Goal: Task Accomplishment & Management: Manage account settings

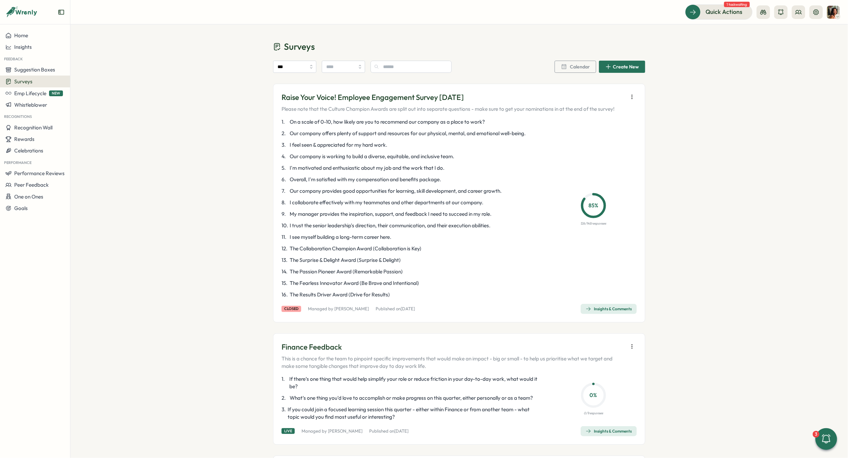
click at [634, 99] on button "button" at bounding box center [632, 96] width 9 height 9
click at [594, 97] on span "Give access to results & replies" at bounding box center [582, 98] width 69 height 6
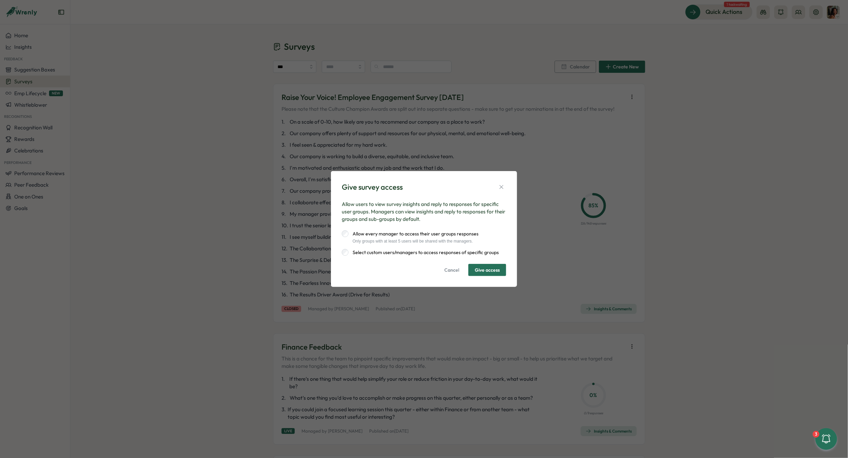
click at [440, 238] on div "Allow every manager to access their user groups responses Only groups with at l…" at bounding box center [414, 236] width 130 height 13
drag, startPoint x: 356, startPoint y: 243, endPoint x: 505, endPoint y: 244, distance: 148.6
click at [505, 244] on div "Allow every manager to access their user groups responses Only groups with at l…" at bounding box center [424, 242] width 165 height 25
click at [478, 269] on span "Give access" at bounding box center [487, 270] width 25 height 12
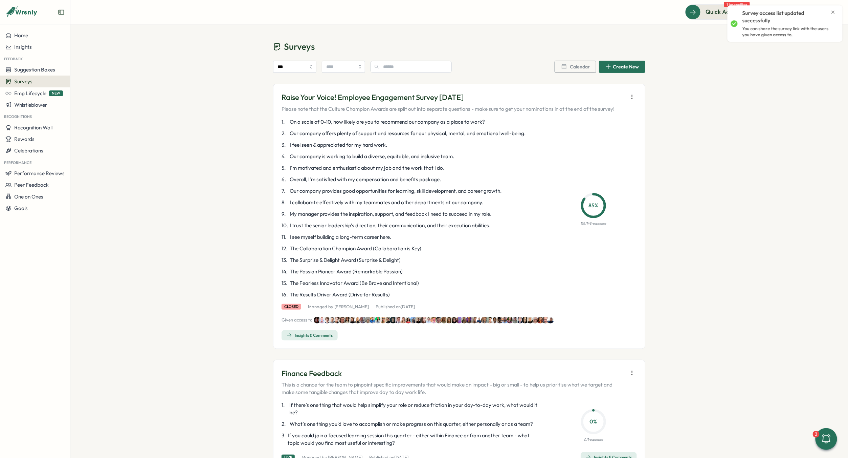
click at [632, 95] on icon "button" at bounding box center [632, 97] width 0 height 4
click at [587, 100] on span "Give access to results & replies" at bounding box center [582, 98] width 69 height 6
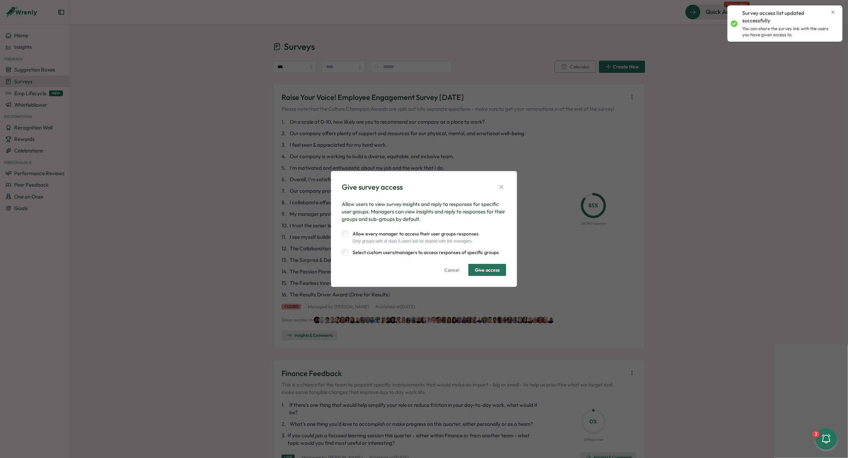
click at [448, 269] on span "Cancel" at bounding box center [451, 270] width 15 height 12
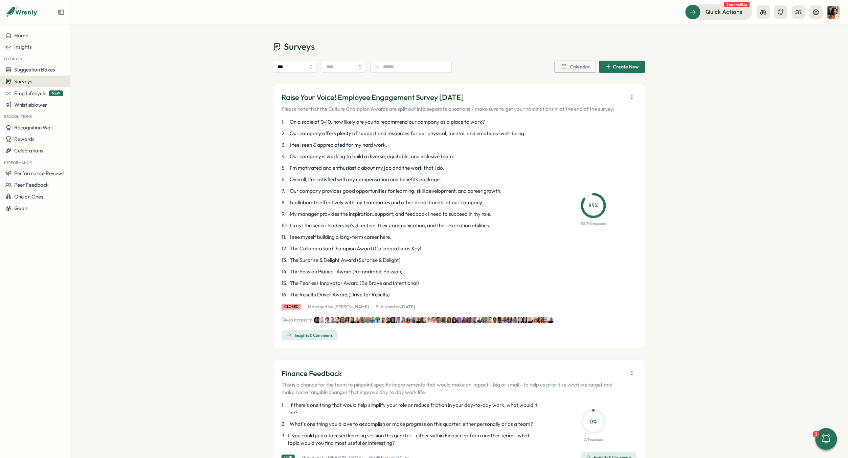
click at [634, 99] on icon "button" at bounding box center [632, 96] width 7 height 7
click at [597, 98] on span "Give access to results & replies" at bounding box center [582, 98] width 69 height 6
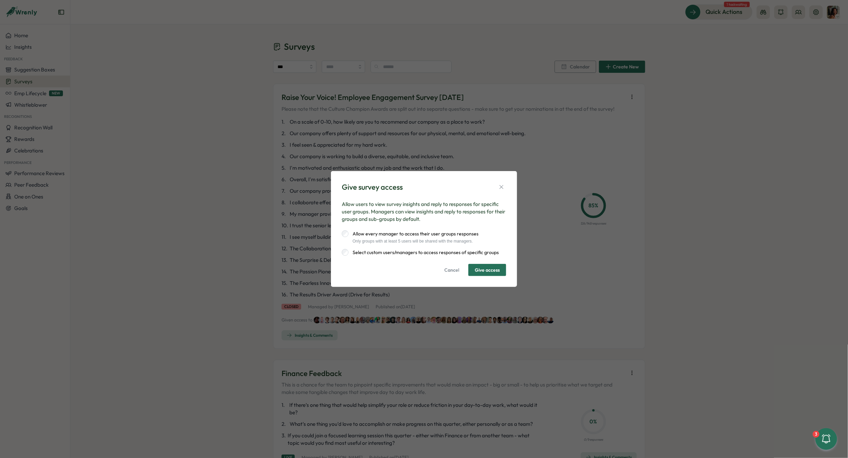
click at [373, 258] on div "Allow users to view survey insights and reply to responses for specific user gr…" at bounding box center [424, 237] width 165 height 75
click at [373, 251] on label "Select custom users/managers to access responses of specific groups" at bounding box center [424, 252] width 150 height 7
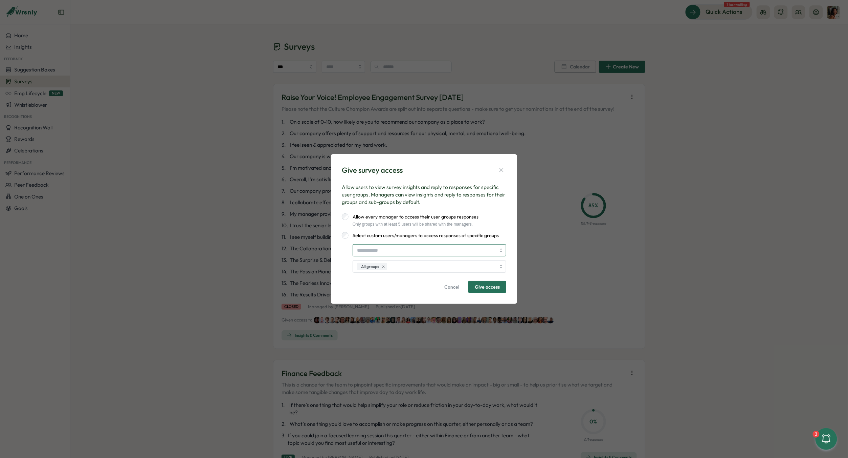
click at [373, 251] on input "search" at bounding box center [426, 250] width 139 height 12
type input "*****"
click at [441, 235] on label "Select custom users/managers to access responses of specific groups" at bounding box center [424, 234] width 150 height 7
click at [482, 290] on span "Give access" at bounding box center [487, 288] width 25 height 12
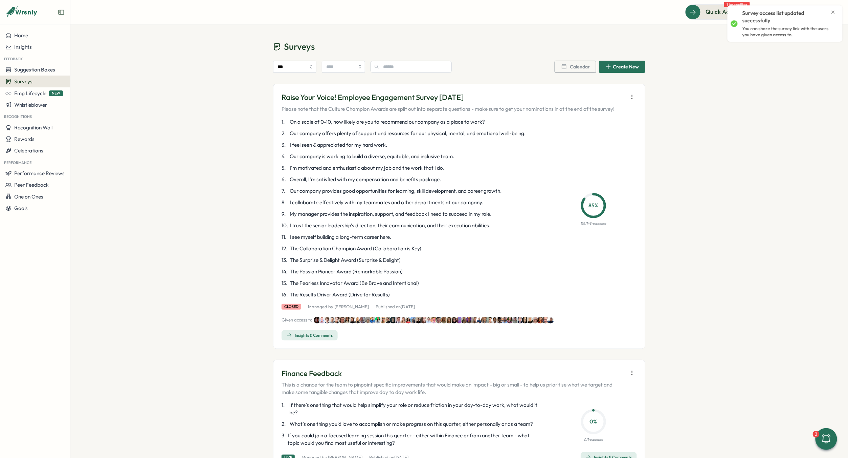
click at [629, 96] on icon "button" at bounding box center [632, 96] width 7 height 7
click at [311, 338] on span "Insights & Comments" at bounding box center [310, 334] width 46 height 9
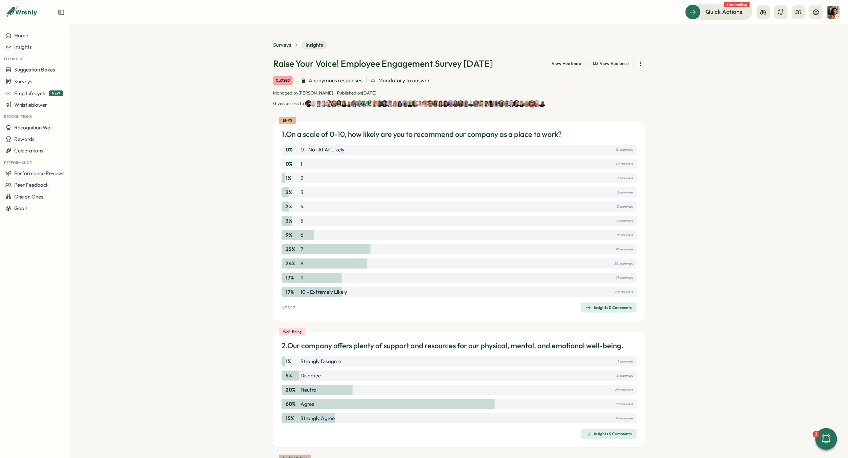
click at [637, 63] on icon "button" at bounding box center [640, 63] width 7 height 7
click at [572, 66] on span "Give access to results & replies" at bounding box center [591, 65] width 69 height 6
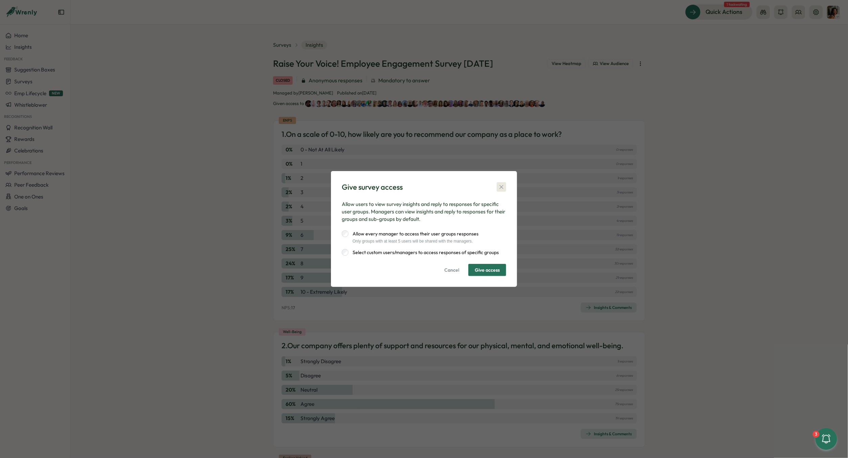
click at [501, 188] on icon "button" at bounding box center [501, 186] width 7 height 7
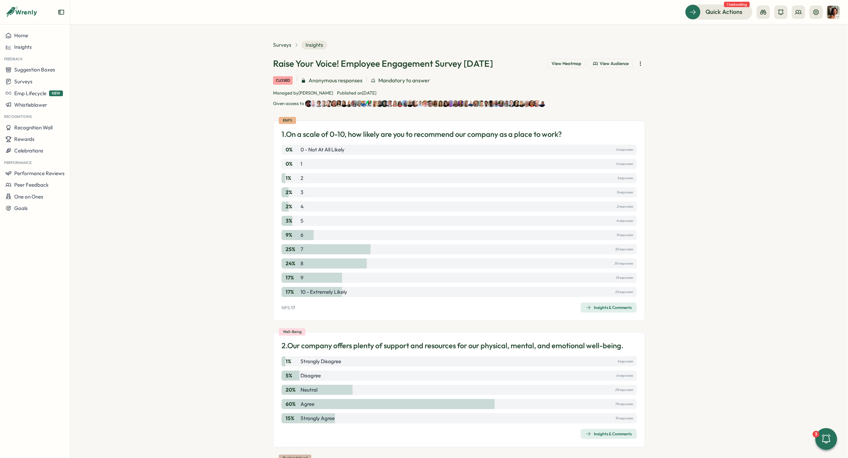
click at [282, 105] on p "Given access to" at bounding box center [288, 104] width 31 height 6
click at [390, 77] on span "Mandatory to answer" at bounding box center [404, 80] width 52 height 8
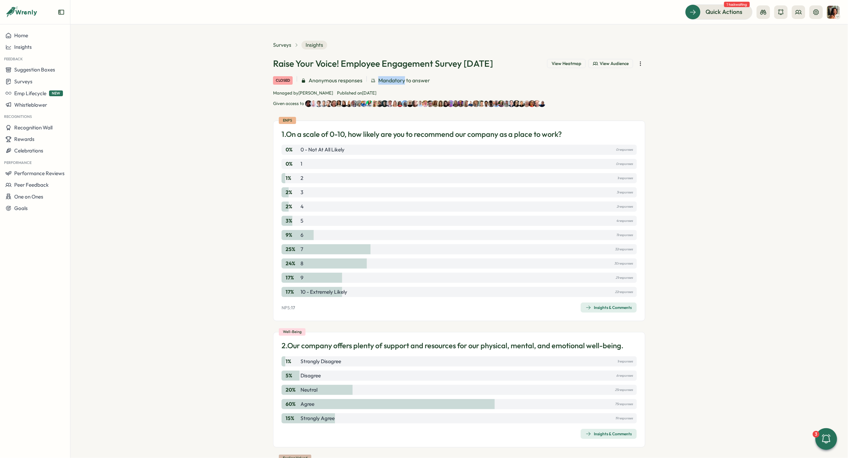
click at [390, 77] on span "Mandatory to answer" at bounding box center [404, 80] width 52 height 8
click at [642, 60] on button "button" at bounding box center [640, 63] width 9 height 9
click at [562, 67] on span "Give access to results & replies" at bounding box center [591, 65] width 69 height 6
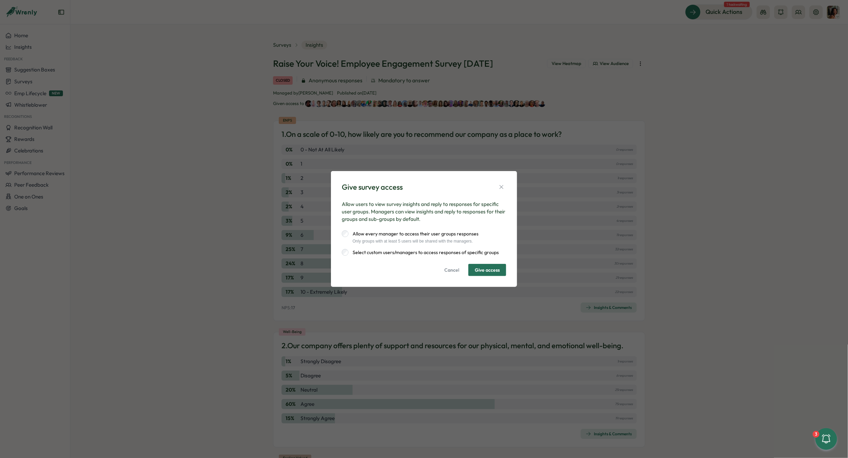
click at [443, 276] on div "Give survey access Allow users to view survey insights and reply to responses f…" at bounding box center [424, 229] width 170 height 100
click at [447, 274] on span "Cancel" at bounding box center [451, 270] width 15 height 12
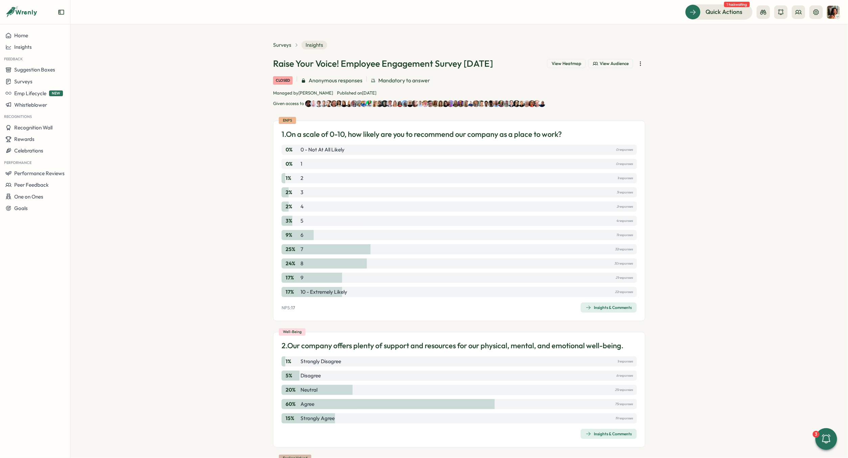
click at [642, 59] on div at bounding box center [640, 63] width 9 height 9
click at [641, 66] on icon "button" at bounding box center [640, 63] width 7 height 7
click at [605, 100] on span "Recall (delete for audience)" at bounding box center [588, 101] width 62 height 6
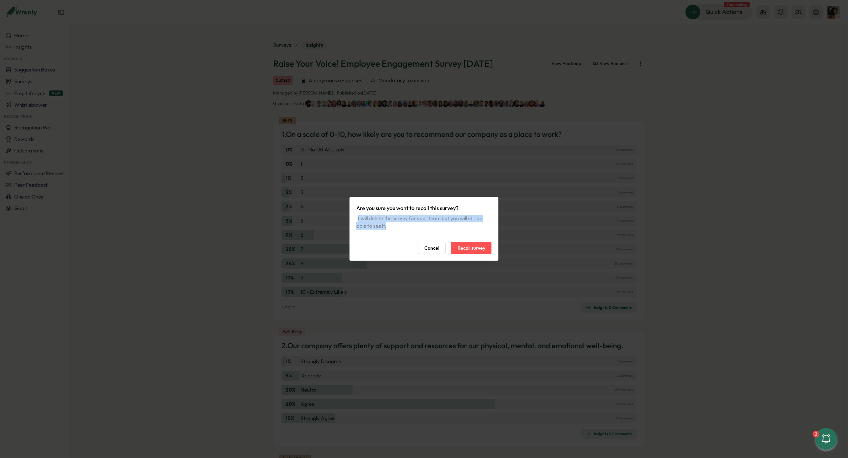
drag, startPoint x: 419, startPoint y: 225, endPoint x: 357, endPoint y: 214, distance: 63.0
click at [357, 214] on div "Are you sure you want to recall this survey? It will delete the survey for your…" at bounding box center [423, 217] width 135 height 26
drag, startPoint x: 357, startPoint y: 214, endPoint x: 378, endPoint y: 230, distance: 26.5
click at [378, 230] on div "Are you sure you want to recall this survey? It will delete the survey for your…" at bounding box center [423, 229] width 135 height 50
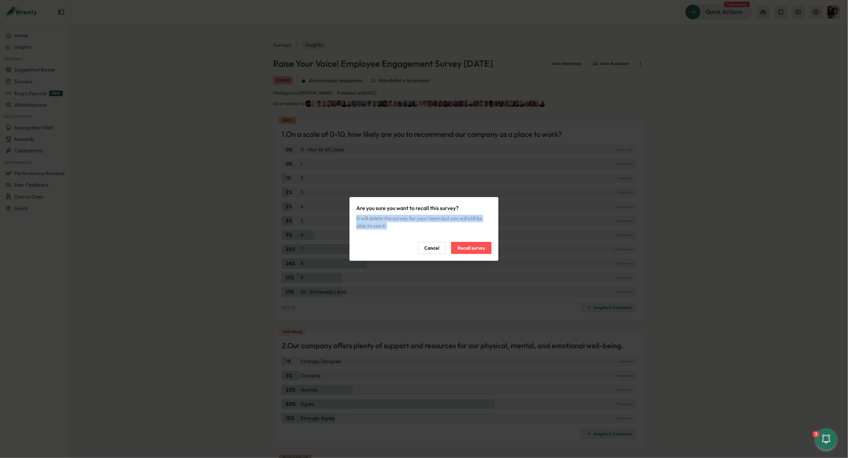
click at [378, 230] on div "Are you sure you want to recall this survey? It will delete the survey for your…" at bounding box center [423, 229] width 135 height 50
drag, startPoint x: 378, startPoint y: 230, endPoint x: 365, endPoint y: 209, distance: 24.9
click at [365, 209] on div "Are you sure you want to recall this survey? It will delete the survey for your…" at bounding box center [423, 229] width 135 height 50
click at [365, 209] on p "Are you sure you want to recall this survey?" at bounding box center [423, 208] width 135 height 8
drag, startPoint x: 357, startPoint y: 207, endPoint x: 389, endPoint y: 232, distance: 40.5
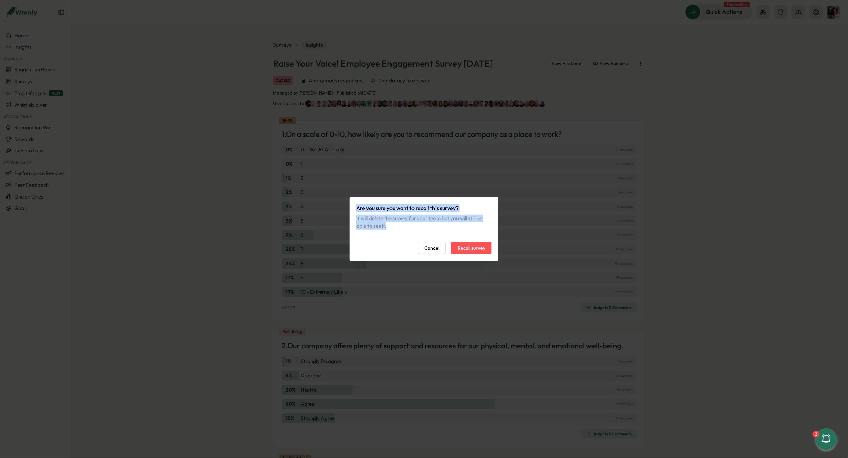
click at [389, 232] on div "Are you sure you want to recall this survey? It will delete the survey for your…" at bounding box center [423, 229] width 135 height 50
click at [419, 251] on button "Cancel" at bounding box center [432, 248] width 28 height 12
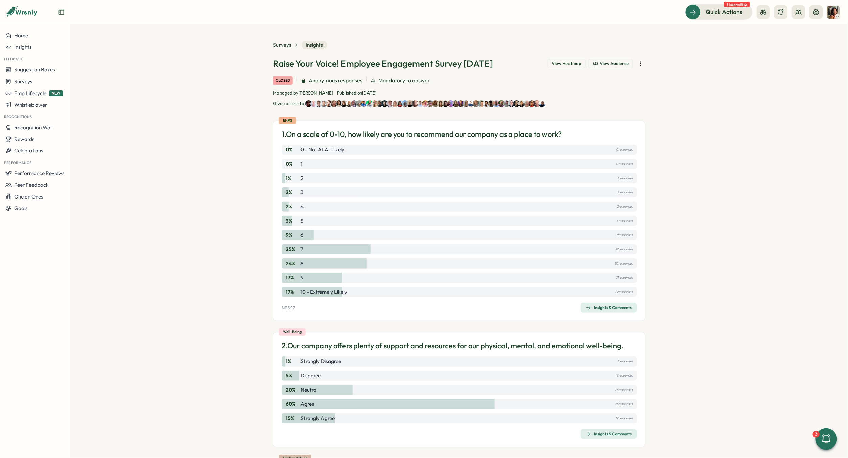
click at [636, 66] on button "button" at bounding box center [640, 63] width 9 height 9
click at [595, 23] on header "Quick Actions 1 task waiting" at bounding box center [459, 12] width 778 height 24
click at [636, 62] on button "button" at bounding box center [640, 63] width 9 height 9
click at [609, 62] on span "Give access to results & replies" at bounding box center [591, 65] width 69 height 6
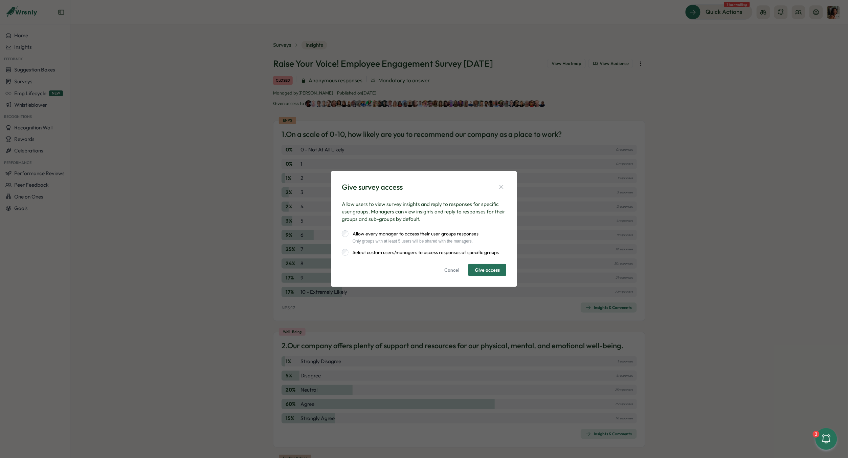
click at [415, 251] on label "Select custom users/managers to access responses of specific groups" at bounding box center [424, 252] width 150 height 7
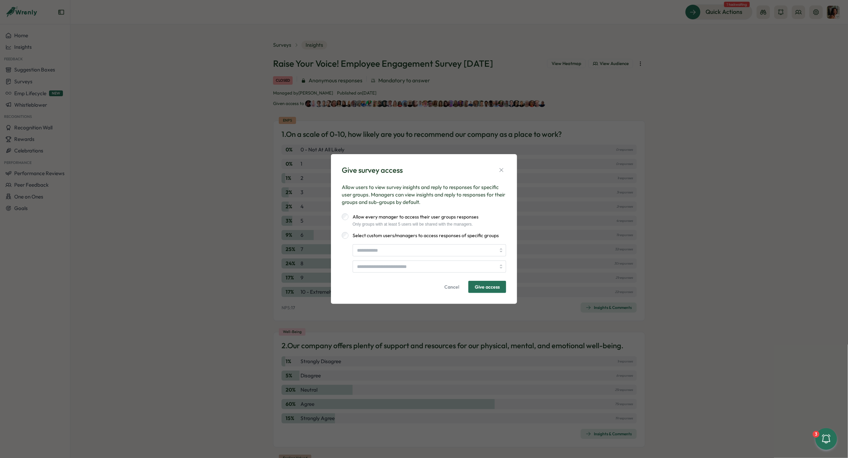
click at [483, 287] on span "Give access" at bounding box center [487, 287] width 25 height 12
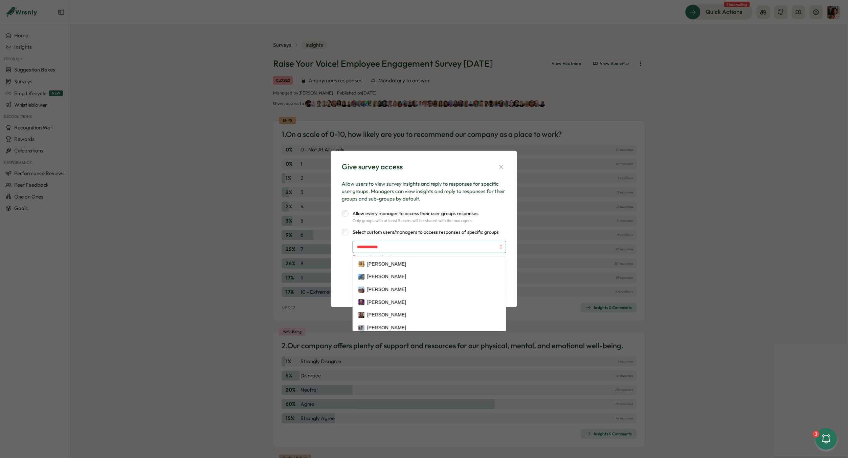
click at [442, 246] on input "search" at bounding box center [426, 247] width 139 height 12
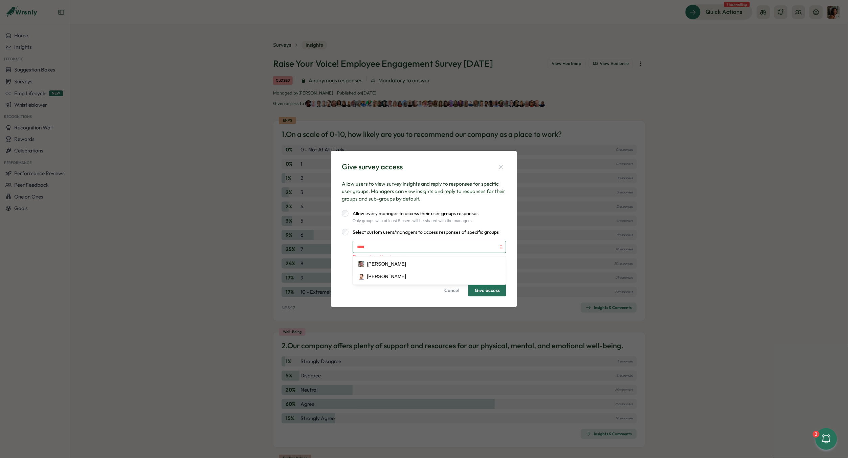
type input "*****"
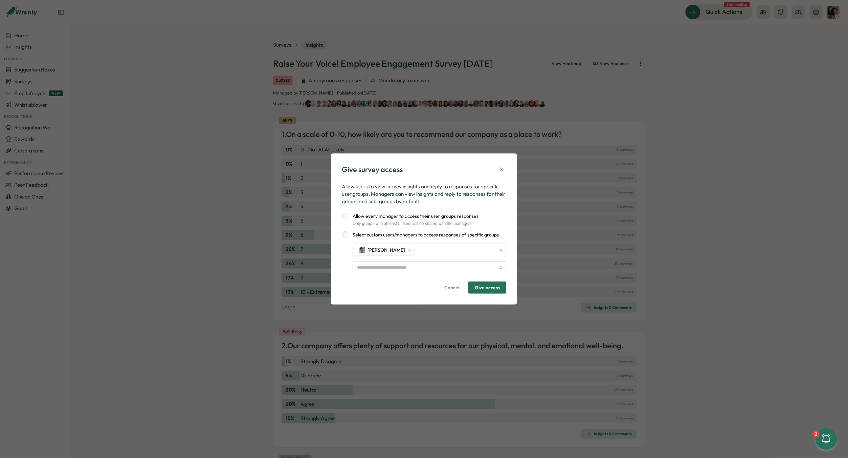
click at [464, 224] on div "Only groups with at least 5 users will be shared with the managers." at bounding box center [414, 223] width 130 height 5
click at [480, 284] on span "Give access" at bounding box center [487, 288] width 25 height 12
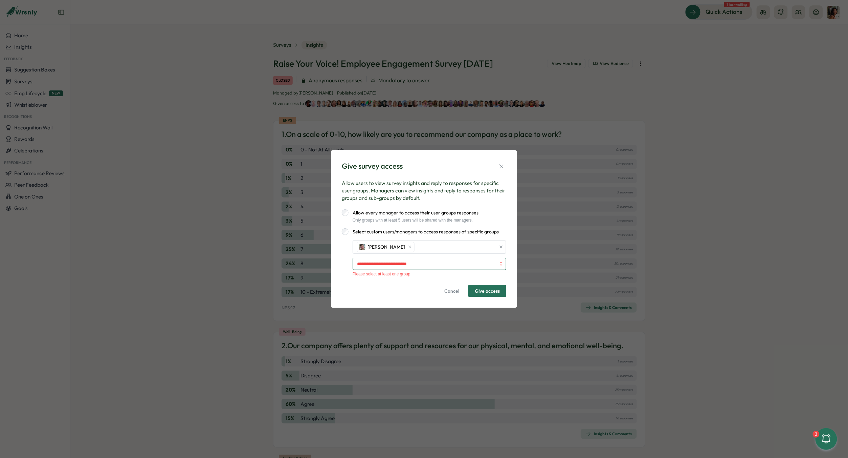
click at [432, 262] on input "search" at bounding box center [426, 264] width 139 height 12
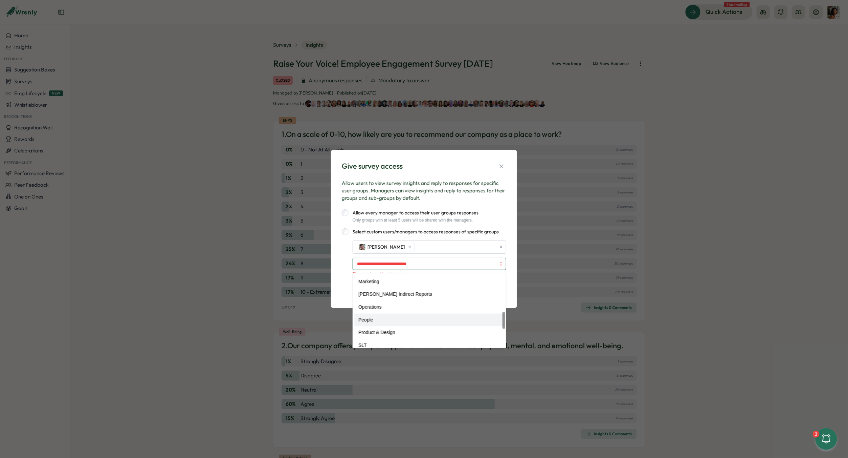
scroll to position [164, 0]
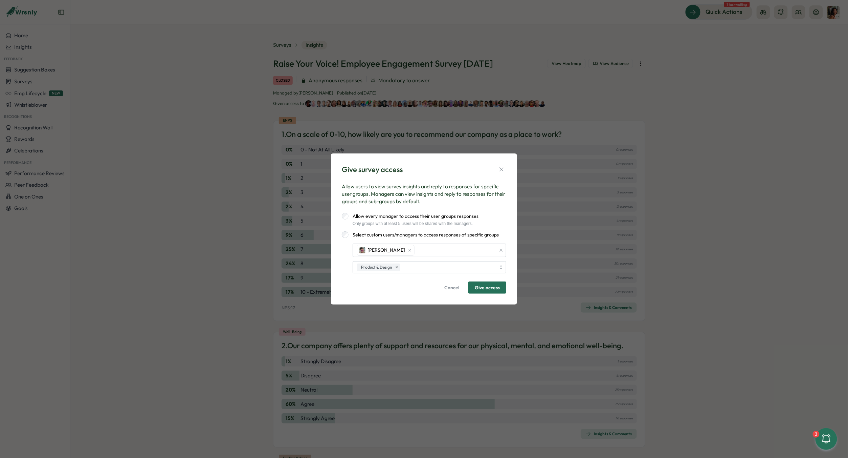
click at [451, 188] on p "Allow users to view survey insights and reply to responses for specific user gr…" at bounding box center [424, 194] width 165 height 22
click at [488, 287] on span "Give access" at bounding box center [487, 288] width 25 height 12
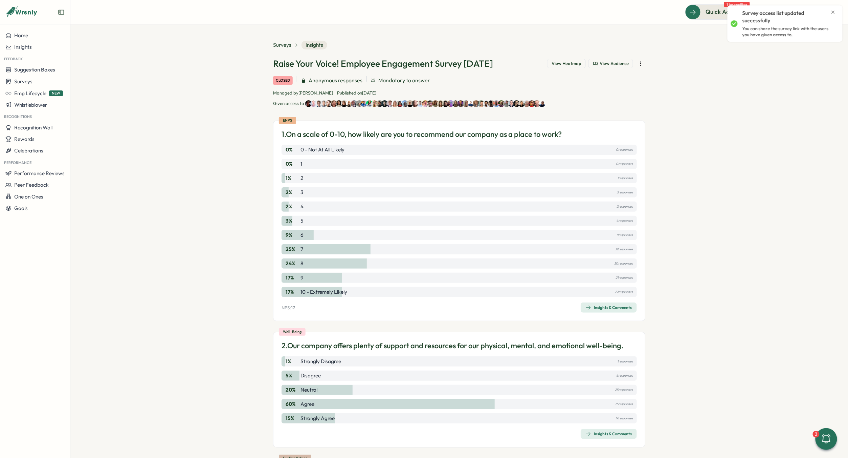
click at [640, 64] on icon "button" at bounding box center [640, 63] width 7 height 7
click at [616, 98] on span "Recall (delete for audience)" at bounding box center [588, 101] width 62 height 6
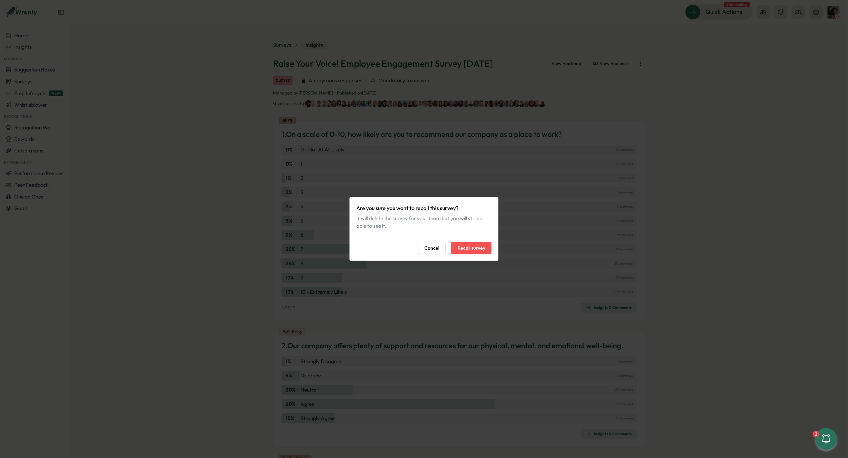
click at [439, 244] on button "Cancel" at bounding box center [432, 248] width 28 height 12
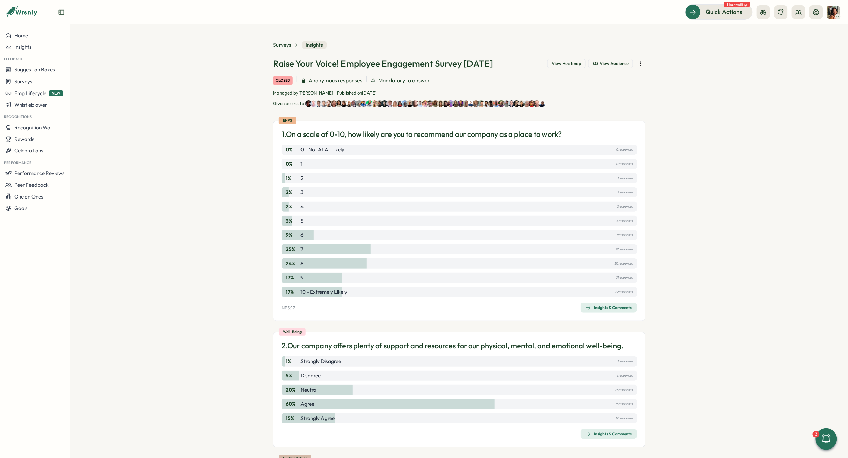
click at [534, 103] on img at bounding box center [537, 103] width 7 height 7
click at [640, 61] on icon "button" at bounding box center [640, 63] width 7 height 7
click at [655, 148] on section "Surveys Insights Raise Your Voice! Employee Engagement Survey [DATE] View Heatm…" at bounding box center [459, 240] width 778 height 433
click at [597, 303] on span "Insights & Comments" at bounding box center [609, 307] width 46 height 9
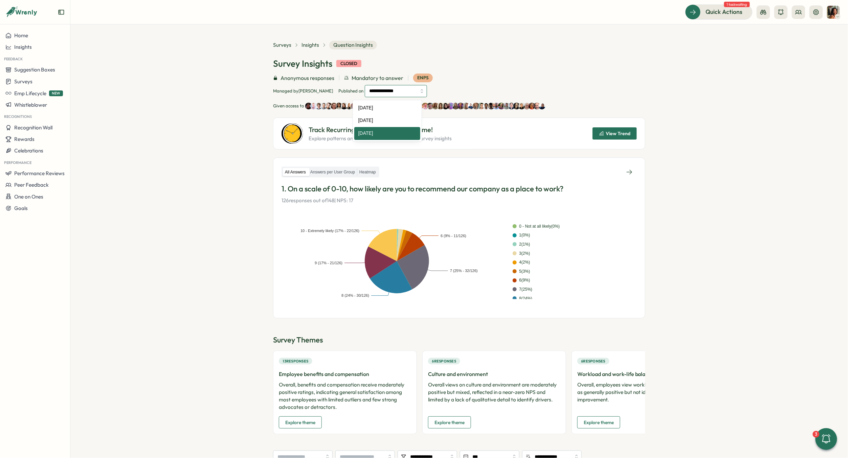
click at [404, 93] on input "**********" at bounding box center [396, 91] width 62 height 12
click at [394, 54] on div "**********" at bounding box center [459, 95] width 372 height 109
click at [307, 46] on span "Insights" at bounding box center [311, 44] width 18 height 7
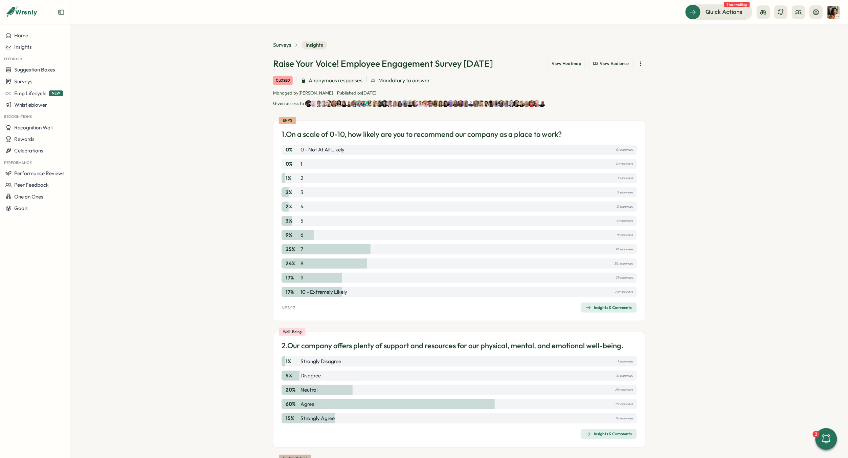
click at [642, 65] on icon "button" at bounding box center [640, 63] width 7 height 7
click at [682, 58] on section "Surveys Insights Raise Your Voice! Employee Engagement Survey [DATE] View Heatm…" at bounding box center [459, 240] width 778 height 433
click at [608, 66] on span "View Audience" at bounding box center [614, 64] width 29 height 6
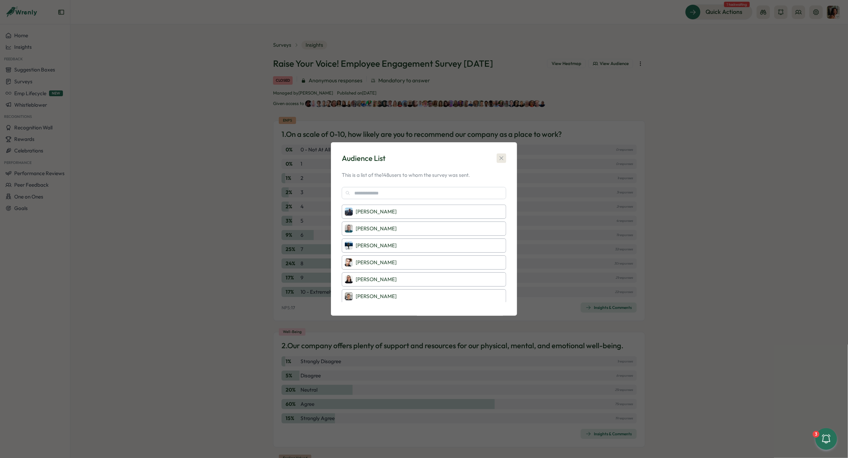
click at [503, 158] on icon "button" at bounding box center [501, 158] width 7 height 7
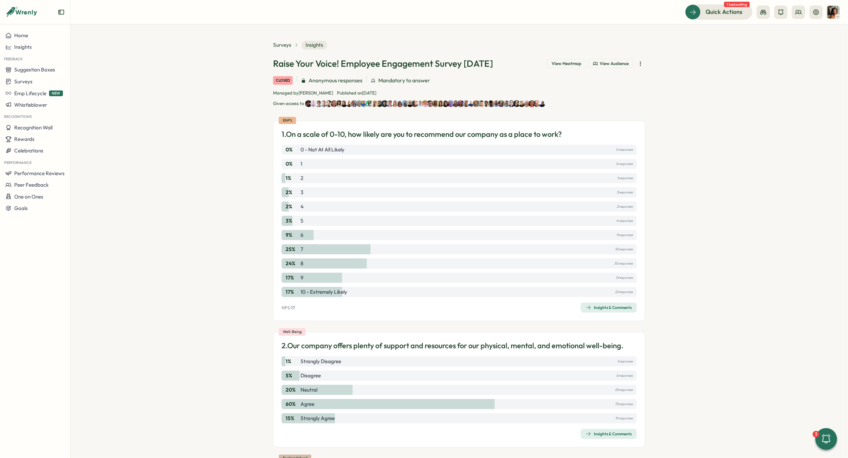
click at [641, 60] on button "button" at bounding box center [640, 63] width 9 height 9
click at [649, 97] on section "Surveys Insights Raise Your Voice! Employee Engagement Survey [DATE] View Heatm…" at bounding box center [459, 240] width 778 height 433
click at [637, 63] on icon "button" at bounding box center [640, 63] width 7 height 7
click at [609, 45] on div "Surveys Insights" at bounding box center [459, 45] width 372 height 9
click at [609, 61] on span "View Audience" at bounding box center [614, 64] width 29 height 6
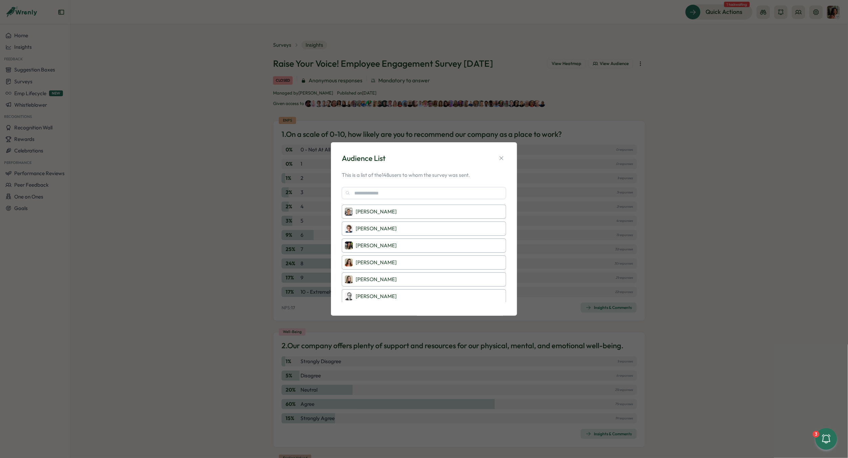
click at [551, 111] on div "Audience List This is a list of the 148 users to whom the survey was sent. [PER…" at bounding box center [424, 229] width 848 height 458
click at [504, 156] on icon "button" at bounding box center [501, 158] width 7 height 7
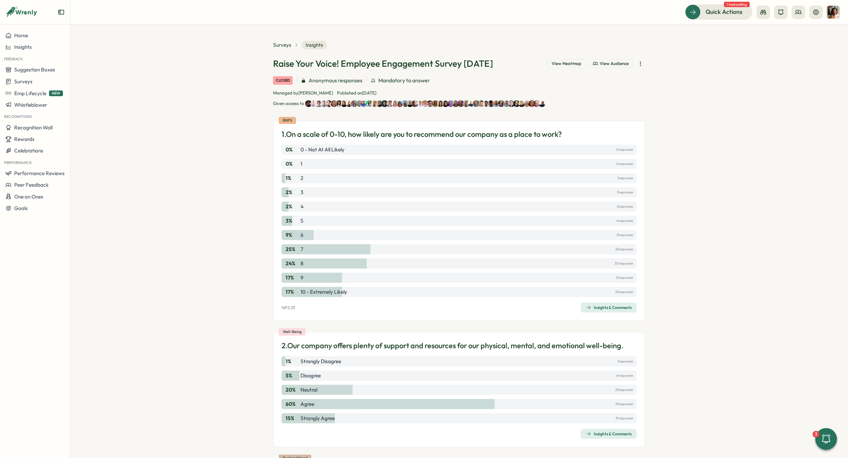
click at [638, 65] on icon "button" at bounding box center [640, 63] width 7 height 7
click at [578, 99] on span "Recall (delete for audience)" at bounding box center [588, 101] width 62 height 6
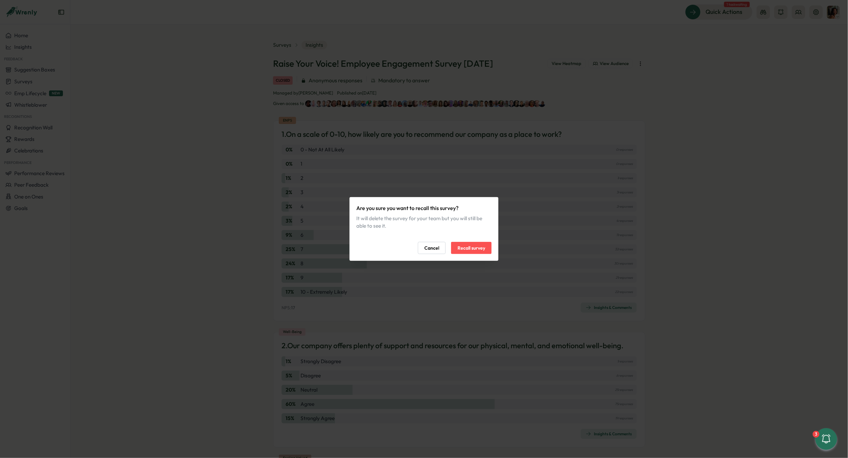
click at [433, 245] on span "Cancel" at bounding box center [432, 248] width 15 height 12
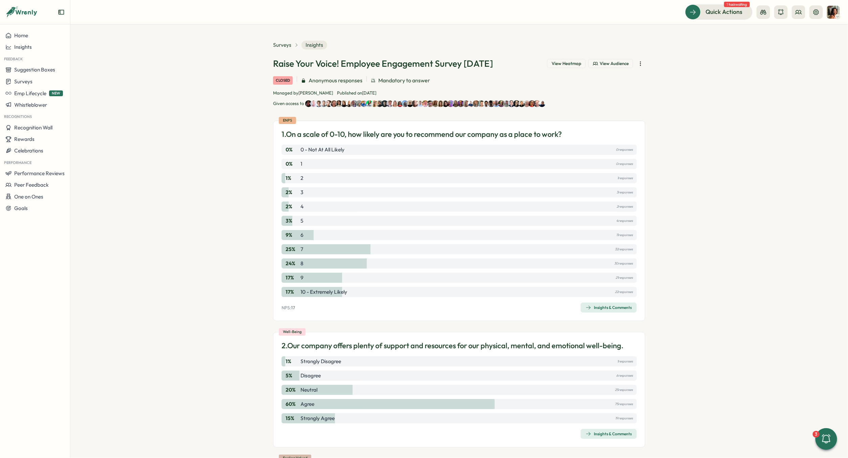
click at [640, 65] on icon "button" at bounding box center [640, 64] width 0 height 4
click at [614, 101] on span "Recall (delete for audience)" at bounding box center [588, 101] width 62 height 6
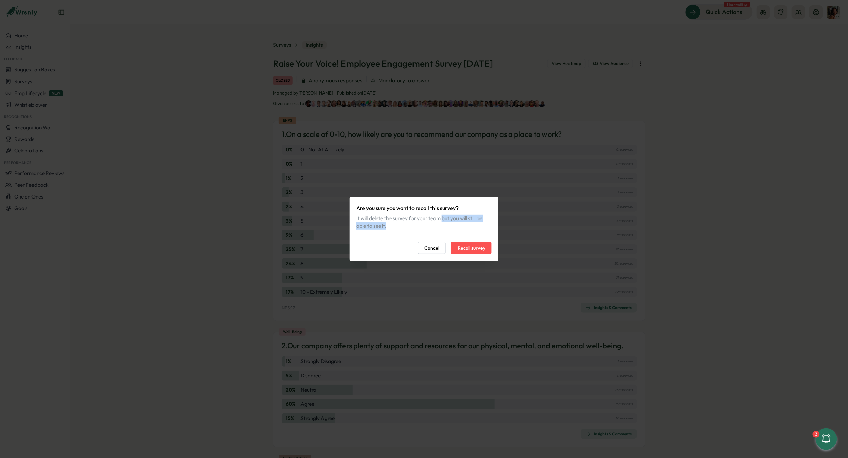
drag, startPoint x: 442, startPoint y: 216, endPoint x: 454, endPoint y: 225, distance: 15.4
click at [454, 226] on div "It will delete the survey for your team but you will still be able to see it." at bounding box center [423, 222] width 135 height 15
click at [423, 244] on button "Cancel" at bounding box center [432, 248] width 28 height 12
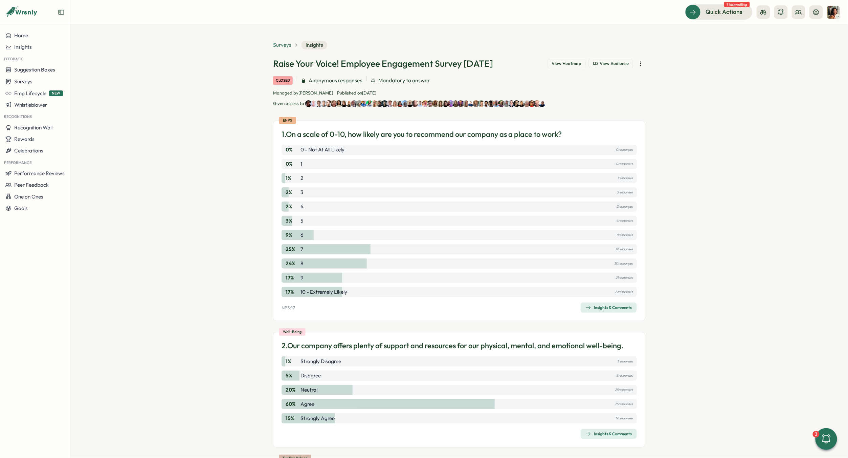
click at [278, 48] on span "Surveys" at bounding box center [282, 44] width 18 height 7
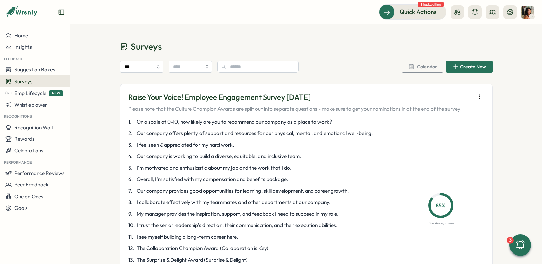
drag, startPoint x: 126, startPoint y: 97, endPoint x: 350, endPoint y: 95, distance: 223.4
click at [350, 95] on p "Raise Your Voice! Employee Engagement Survey [DATE]" at bounding box center [294, 97] width 333 height 10
copy p "Raise Your Voice! Employee Engagement Survey [DATE]"
click at [33, 171] on span "Performance Reviews" at bounding box center [39, 173] width 50 height 6
click at [487, 12] on button at bounding box center [492, 12] width 14 height 14
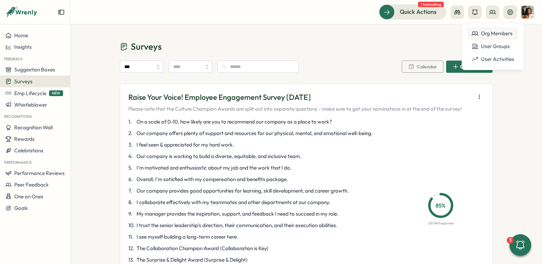
click at [473, 32] on icon at bounding box center [474, 33] width 7 height 7
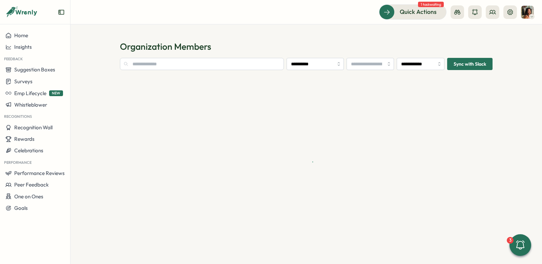
type input "**********"
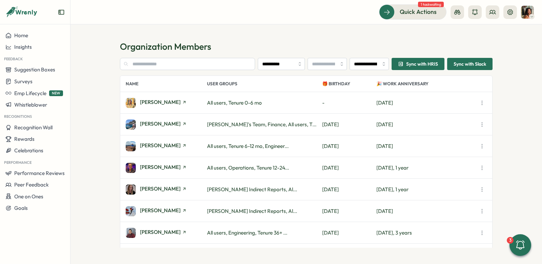
click at [177, 71] on section "**********" at bounding box center [306, 153] width 372 height 190
click at [174, 65] on input "text" at bounding box center [187, 64] width 135 height 12
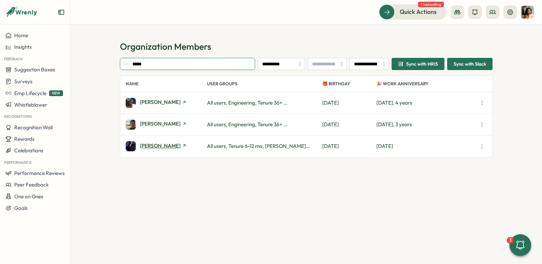
type input "*****"
click at [152, 146] on span "[PERSON_NAME]" at bounding box center [160, 145] width 41 height 5
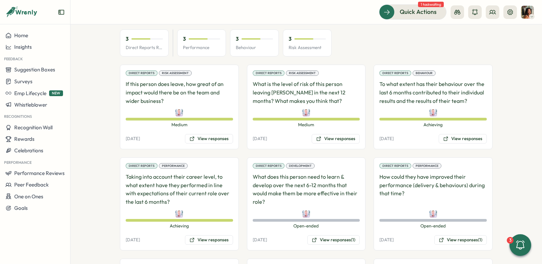
scroll to position [302, 0]
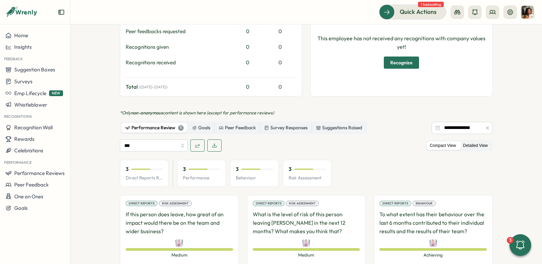
click at [469, 142] on label "Detailed View" at bounding box center [474, 146] width 31 height 8
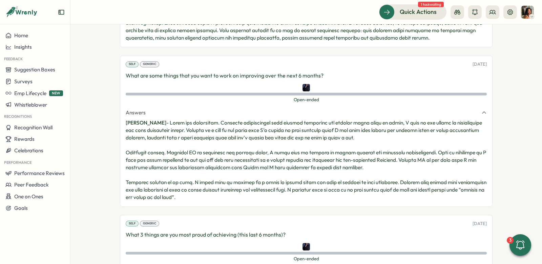
scroll to position [1624, 0]
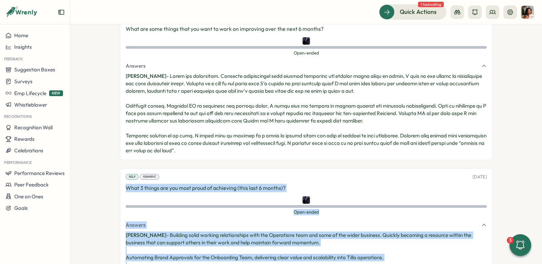
drag, startPoint x: 156, startPoint y: 239, endPoint x: 114, endPoint y: 142, distance: 105.5
click at [114, 142] on section "**********" at bounding box center [305, 144] width 471 height 240
copy div "What 3 things are you most proud of achieving (this last 6 months)? Open-ended …"
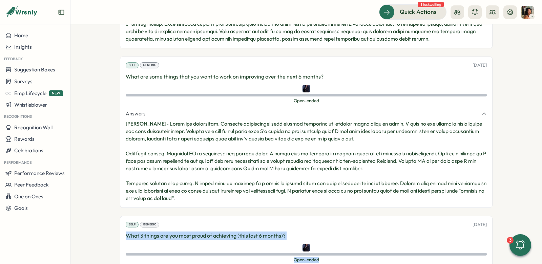
scroll to position [1573, 0]
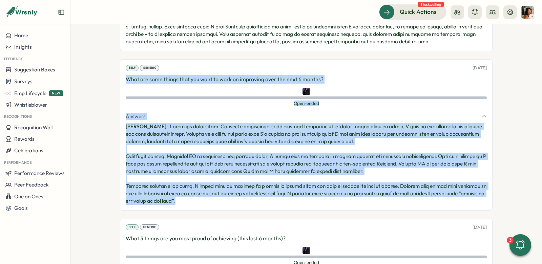
drag, startPoint x: 213, startPoint y: 164, endPoint x: 123, endPoint y: 41, distance: 152.4
click at [123, 59] on div "Self Generic 14 Jul, 2025 What are some things that you want to work on improvi…" at bounding box center [306, 134] width 372 height 151
copy div "What are some things that you want to work on improving over the next 6 months?…"
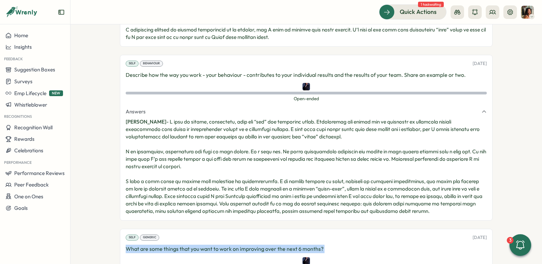
scroll to position [1398, 0]
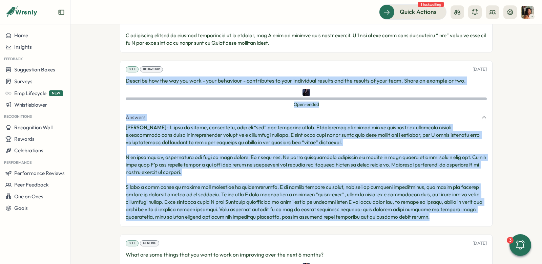
drag, startPoint x: 383, startPoint y: 177, endPoint x: 120, endPoint y: 41, distance: 295.5
click at [120, 61] on div "Self Behaviour 14 Jul, 2025 Describe how the way you work - your behaviour - co…" at bounding box center [306, 144] width 372 height 166
copy div "Describe how the way you work - your behaviour - contributes to your individual…"
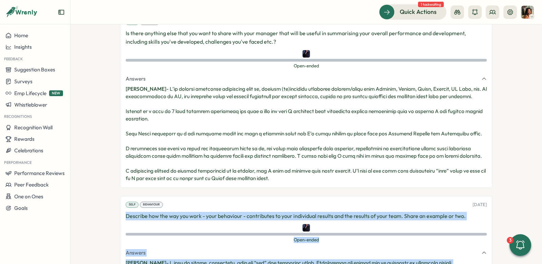
scroll to position [1224, 0]
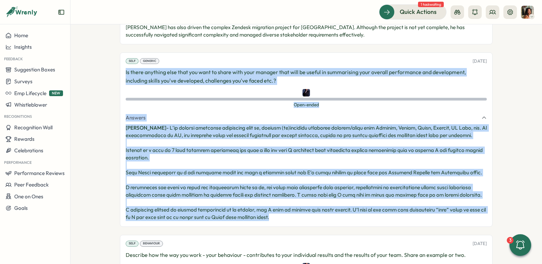
drag, startPoint x: 283, startPoint y: 177, endPoint x: 121, endPoint y: 34, distance: 216.6
click at [120, 52] on div "Self Generic 14 Jul, 2025 Is there anything else that you want to share with yo…" at bounding box center [306, 139] width 372 height 174
copy div "Is there anything else that you want to share with your manager that will be us…"
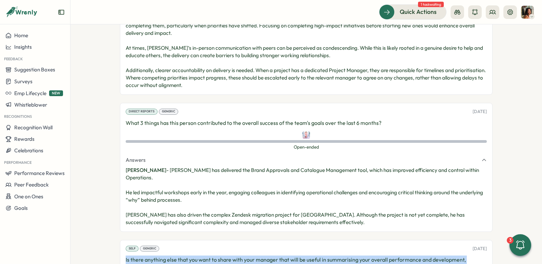
scroll to position [1039, 0]
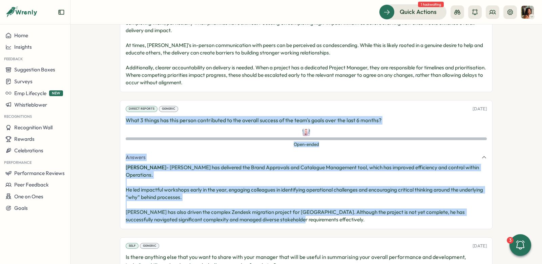
drag, startPoint x: 295, startPoint y: 181, endPoint x: 119, endPoint y: 86, distance: 199.5
click at [120, 100] on div "Direct Reports Generic 14 Jul, 2025 What 3 things has this person contributed t…" at bounding box center [306, 164] width 372 height 129
copy div "What 3 things has this person contributed to the overall success of the team's …"
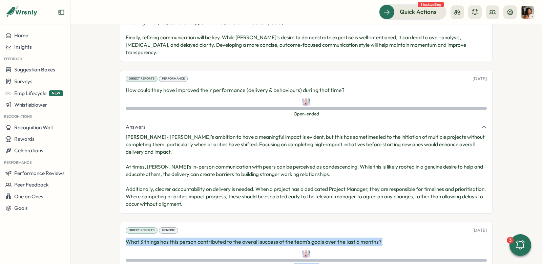
scroll to position [916, 0]
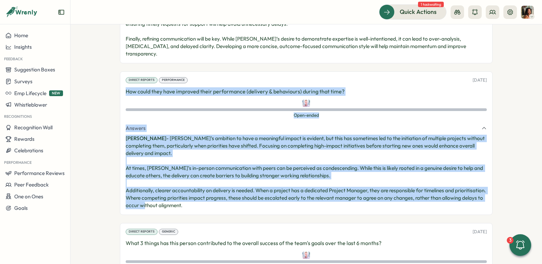
drag, startPoint x: 227, startPoint y: 175, endPoint x: 112, endPoint y: 61, distance: 161.8
click at [112, 61] on section "**********" at bounding box center [305, 144] width 471 height 240
copy div "How could they have improved their performance (delivery & behaviours) during t…"
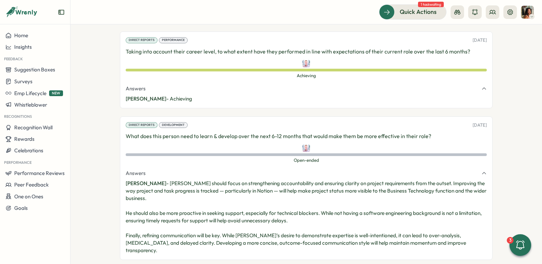
scroll to position [725, 0]
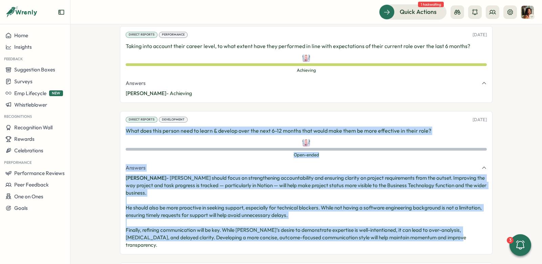
drag, startPoint x: 446, startPoint y: 215, endPoint x: 119, endPoint y: 113, distance: 342.2
click at [120, 113] on div "Direct Reports Development 14 Jul, 2025 What does this person need to learn & d…" at bounding box center [306, 183] width 372 height 144
copy div "What does this person need to learn & develop over the next 6-12 months that wo…"
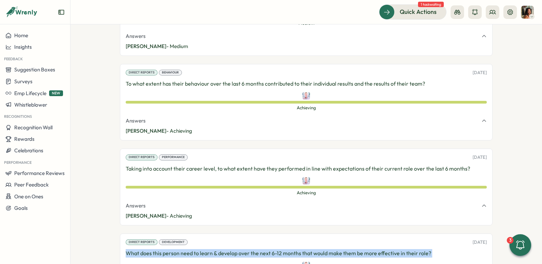
scroll to position [600, 0]
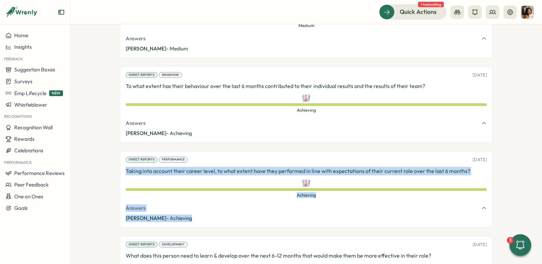
drag, startPoint x: 190, startPoint y: 202, endPoint x: 121, endPoint y: 155, distance: 83.5
click at [122, 155] on div "Direct Reports Performance 14 Jul, 2025 Taking into account their career level,…" at bounding box center [306, 189] width 372 height 77
copy div "Taking into account their career level, to what extent have they performed in l…"
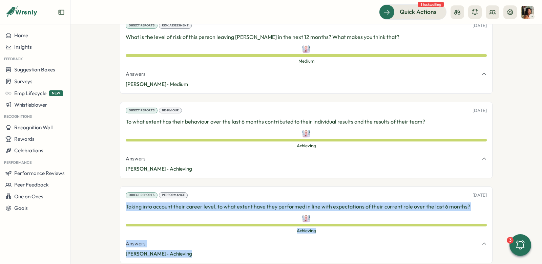
scroll to position [559, 0]
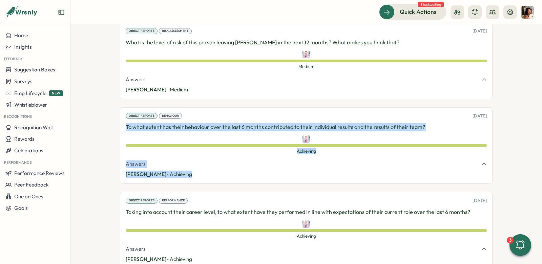
drag, startPoint x: 187, startPoint y: 154, endPoint x: 119, endPoint y: 109, distance: 81.6
click at [120, 109] on div "Direct Reports Behaviour 14 Jul, 2025 To what extent has their behaviour over t…" at bounding box center [306, 145] width 372 height 77
copy div "To what extent has their behaviour over the last 6 months contributed to their …"
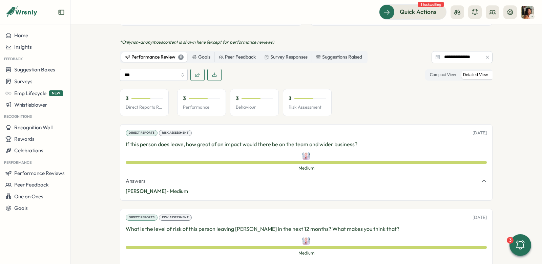
scroll to position [440, 0]
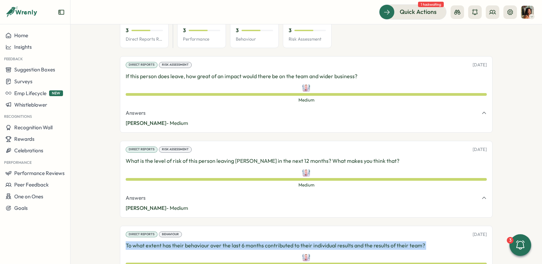
click at [303, 84] on img at bounding box center [305, 87] width 7 height 7
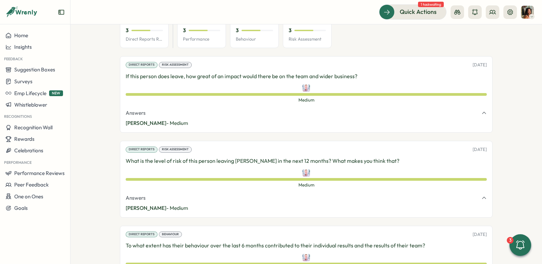
click at [300, 84] on div at bounding box center [306, 87] width 361 height 7
click at [303, 84] on img at bounding box center [305, 87] width 7 height 7
click at [488, 13] on button at bounding box center [492, 12] width 14 height 14
click at [499, 28] on div "Org Members" at bounding box center [492, 33] width 51 height 13
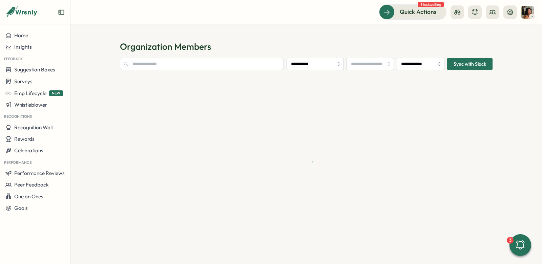
type input "**********"
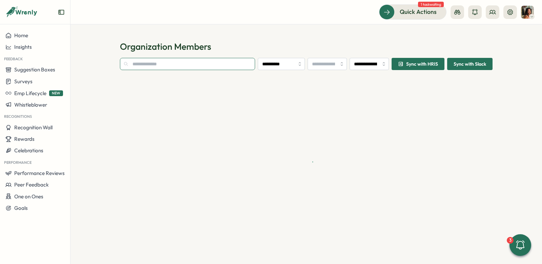
click at [203, 64] on input "text" at bounding box center [187, 64] width 135 height 12
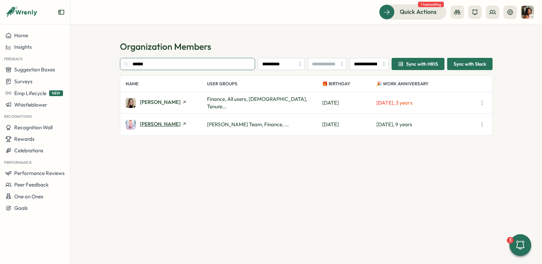
type input "******"
click at [158, 122] on span "[PERSON_NAME]" at bounding box center [160, 124] width 41 height 5
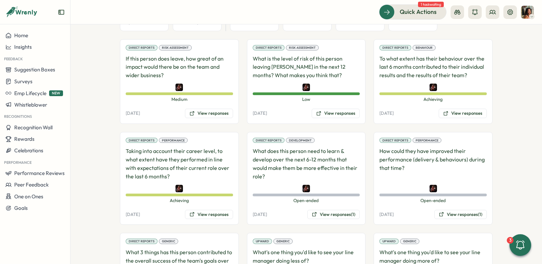
scroll to position [373, 0]
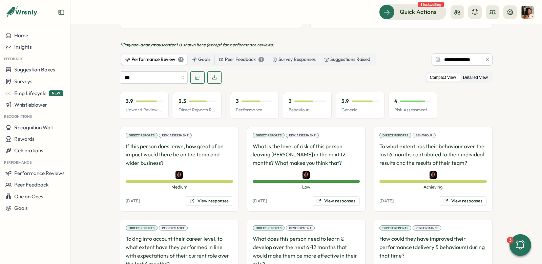
click at [467, 73] on label "Detailed View" at bounding box center [474, 77] width 31 height 8
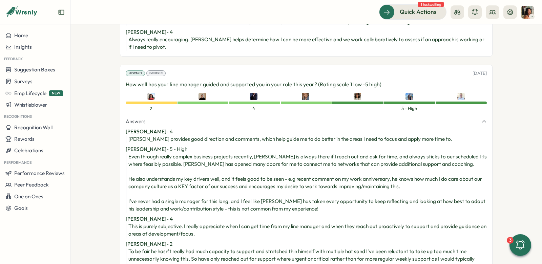
scroll to position [1800, 0]
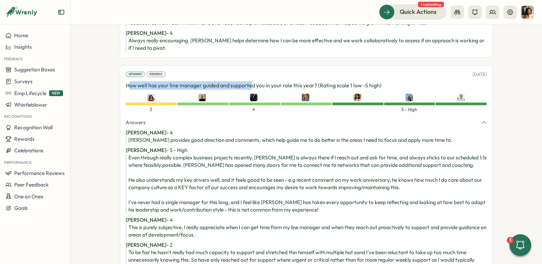
drag, startPoint x: 126, startPoint y: 51, endPoint x: 248, endPoint y: 48, distance: 122.6
click at [248, 81] on p "How well has your line manager guided and supported you in your role this year?…" at bounding box center [306, 85] width 361 height 8
drag, startPoint x: 123, startPoint y: 50, endPoint x: 384, endPoint y: 49, distance: 261.7
click at [385, 66] on div "Upward Generic 14 Jul, 2025 How well has your line manager guided and supported…" at bounding box center [306, 235] width 372 height 339
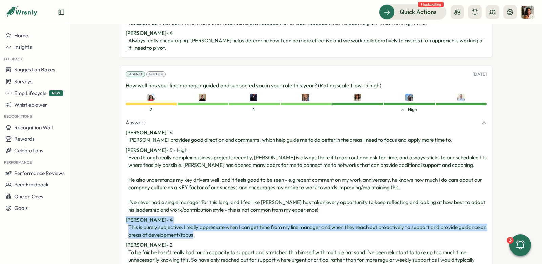
drag, startPoint x: 198, startPoint y: 200, endPoint x: 115, endPoint y: 186, distance: 84.1
click at [115, 186] on section "**********" at bounding box center [305, 144] width 471 height 240
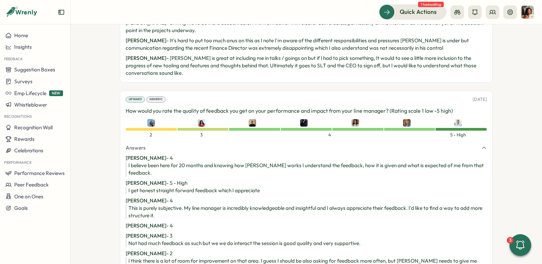
scroll to position [1536, 0]
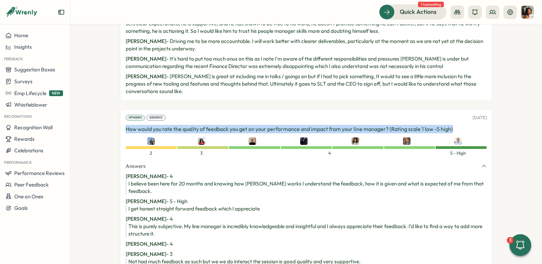
drag, startPoint x: 124, startPoint y: 102, endPoint x: 465, endPoint y: 103, distance: 341.6
click at [465, 125] on p "How would you rate the quality of feedback you get on your performance and impa…" at bounding box center [306, 129] width 361 height 8
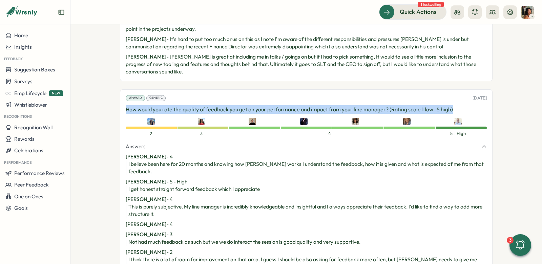
scroll to position [1557, 0]
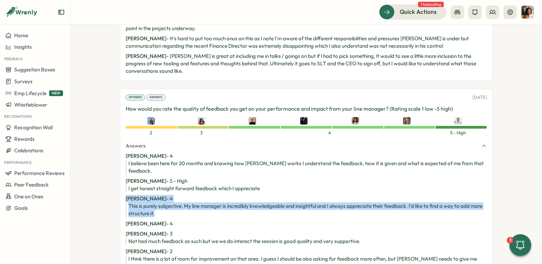
drag, startPoint x: 159, startPoint y: 180, endPoint x: 118, endPoint y: 165, distance: 44.0
click at [120, 165] on div "Upward Generic 14 Jul, 2025 How would you rate the quality of feedback you get …" at bounding box center [306, 195] width 372 height 212
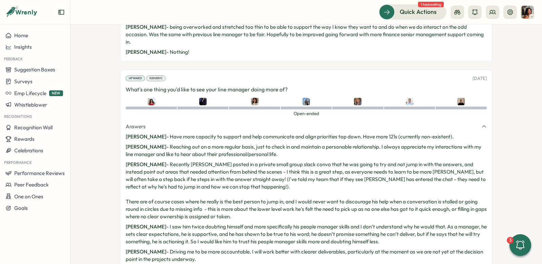
scroll to position [1315, 0]
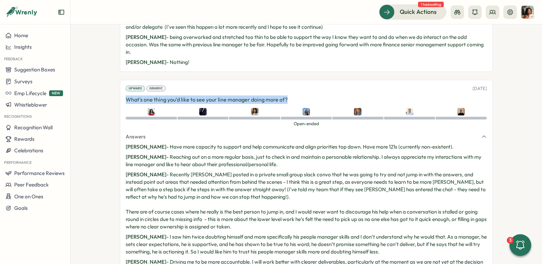
drag, startPoint x: 290, startPoint y: 73, endPoint x: 124, endPoint y: 71, distance: 166.9
click at [126, 95] on p "What's one thing you'd like to see your line manager doing more of?" at bounding box center [306, 99] width 361 height 8
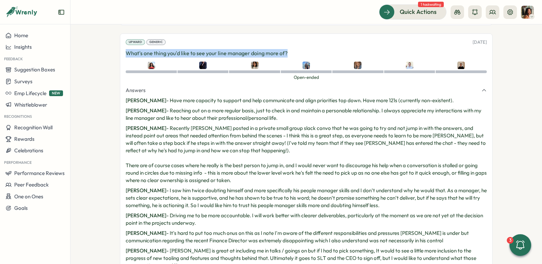
scroll to position [1361, 0]
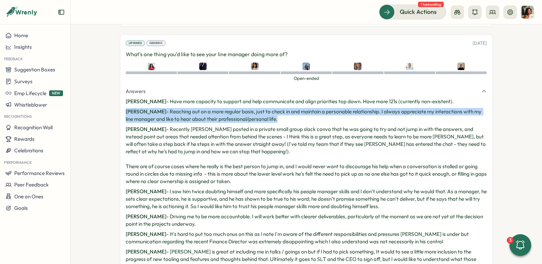
drag, startPoint x: 278, startPoint y: 95, endPoint x: 121, endPoint y: 87, distance: 157.3
click at [120, 87] on div "Upward Generic 14 Jul, 2025 What's one thing you'd like to see your line manage…" at bounding box center [306, 156] width 372 height 242
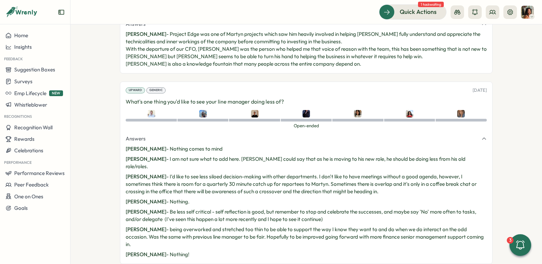
scroll to position [1123, 0]
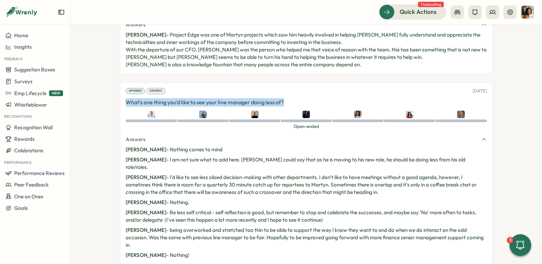
drag, startPoint x: 294, startPoint y: 87, endPoint x: 124, endPoint y: 86, distance: 170.3
click at [124, 86] on div "Upward Generic 14 Jul, 2025 What's one thing you'd like to see your line manage…" at bounding box center [306, 173] width 372 height 182
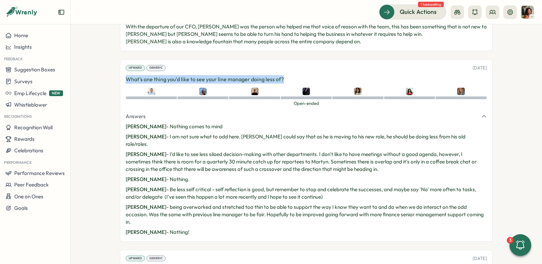
scroll to position [1148, 0]
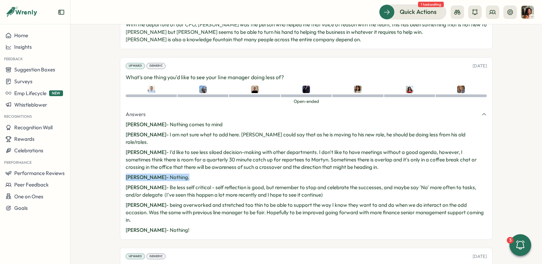
drag, startPoint x: 179, startPoint y: 159, endPoint x: 112, endPoint y: 158, distance: 66.4
click at [113, 158] on section "**********" at bounding box center [305, 144] width 471 height 240
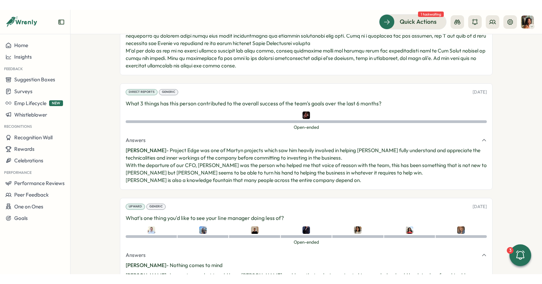
scroll to position [1010, 0]
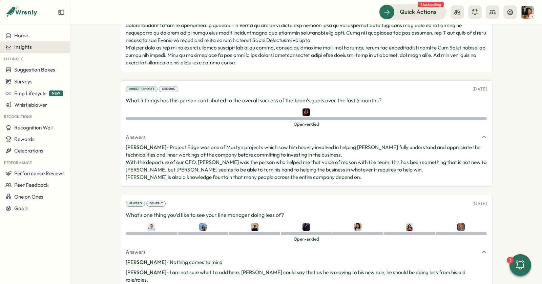
click at [41, 46] on div "Insights" at bounding box center [34, 47] width 59 height 6
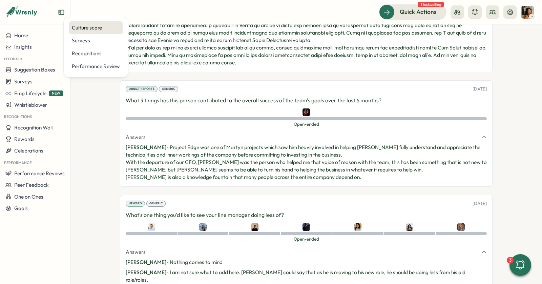
click at [86, 28] on div "Culture score" at bounding box center [96, 27] width 48 height 7
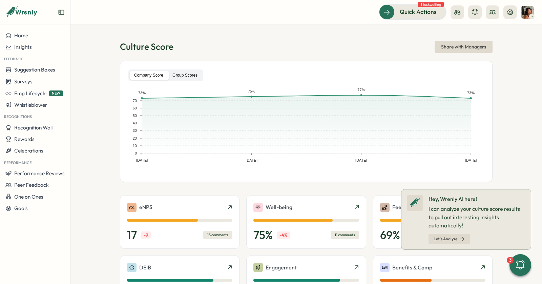
click at [169, 73] on label "Group Scores" at bounding box center [185, 75] width 34 height 9
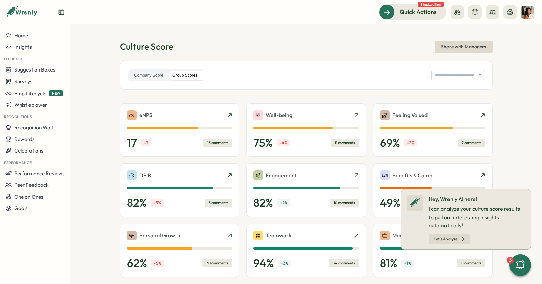
type input "**********"
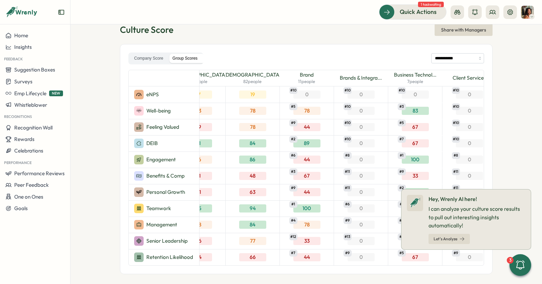
scroll to position [0, 93]
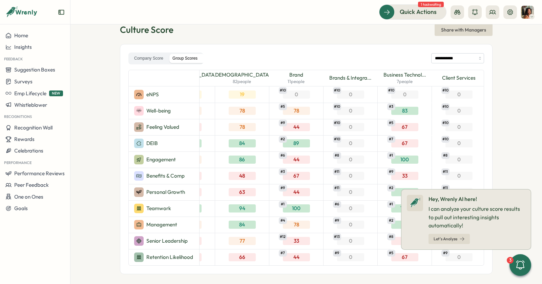
click at [289, 140] on div "89 # 2" at bounding box center [296, 143] width 27 height 8
click at [529, 188] on icon at bounding box center [530, 189] width 3 height 3
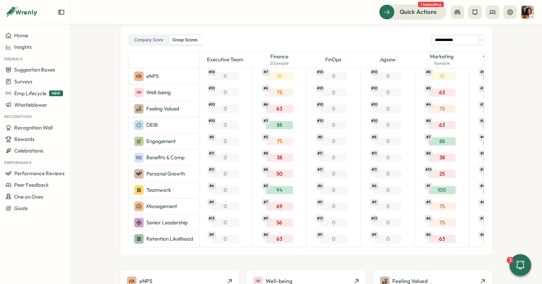
scroll to position [36, 0]
click at [436, 90] on div "63 # 8" at bounding box center [441, 92] width 27 height 8
click at [438, 77] on div "13 # 8" at bounding box center [441, 76] width 27 height 8
click at [439, 56] on span "Marketing" at bounding box center [442, 55] width 24 height 7
click at [281, 76] on div "19 # 7" at bounding box center [279, 76] width 27 height 8
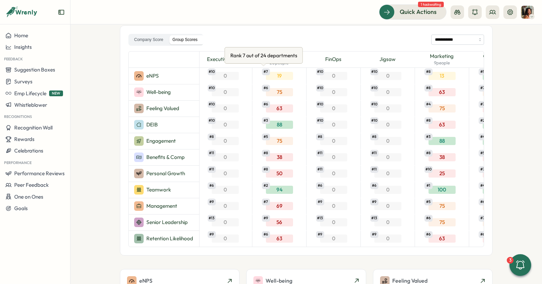
click at [262, 71] on span "# 7" at bounding box center [266, 71] width 8 height 7
click at [264, 86] on span "# 6" at bounding box center [266, 88] width 8 height 7
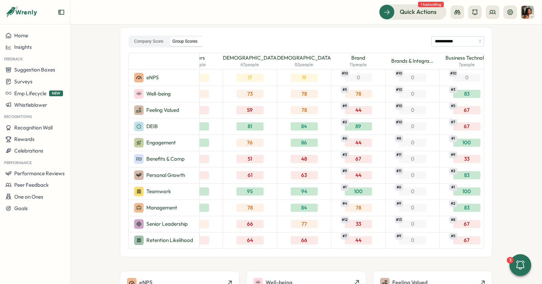
scroll to position [0, 0]
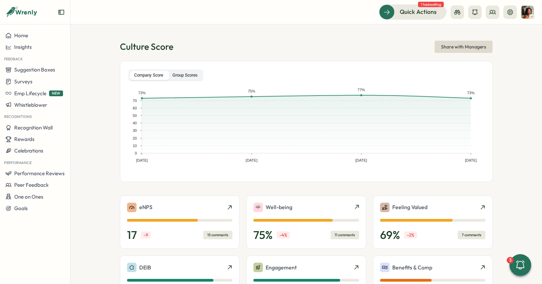
click at [184, 79] on label "Group Scores" at bounding box center [185, 75] width 34 height 9
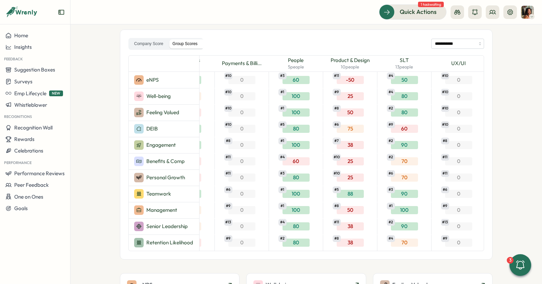
scroll to position [0, 851]
click at [350, 111] on div "50 # 8" at bounding box center [350, 112] width 27 height 8
click at [343, 74] on div "-50 # 11" at bounding box center [350, 80] width 54 height 16
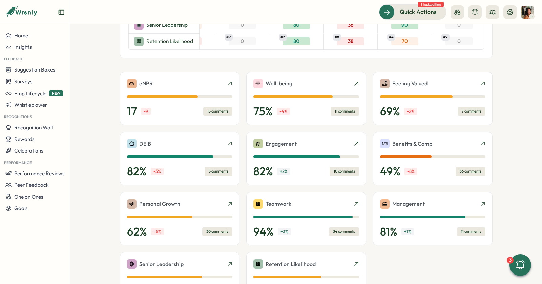
scroll to position [241, 0]
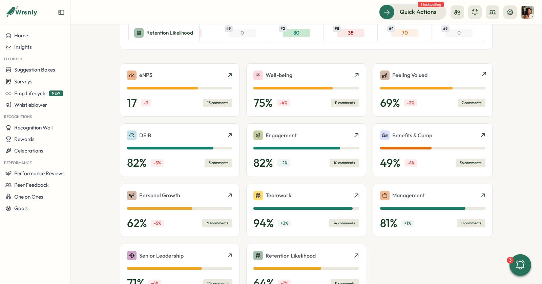
click at [433, 103] on div "69 % -2 % 7 comments" at bounding box center [432, 103] width 105 height 14
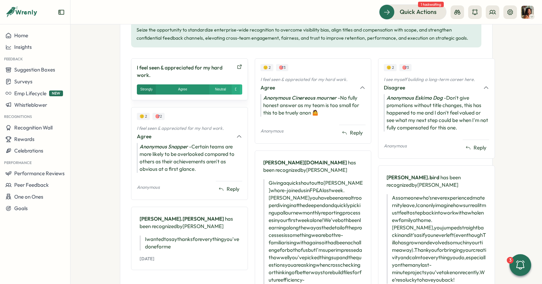
scroll to position [320, 0]
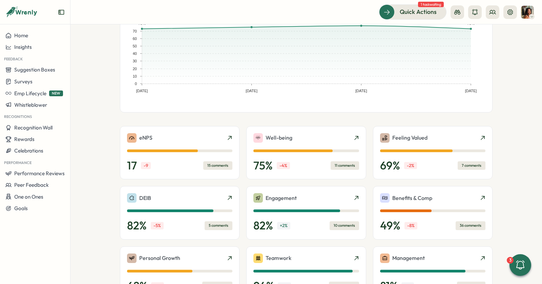
scroll to position [83, 0]
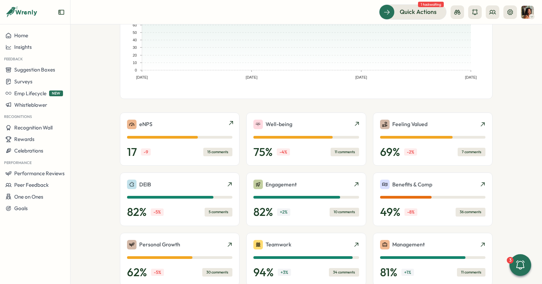
click at [222, 149] on div "15 comments" at bounding box center [217, 152] width 29 height 8
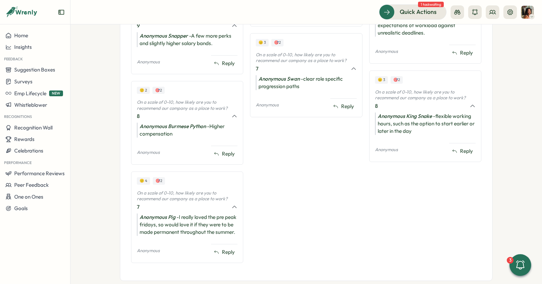
scroll to position [747, 0]
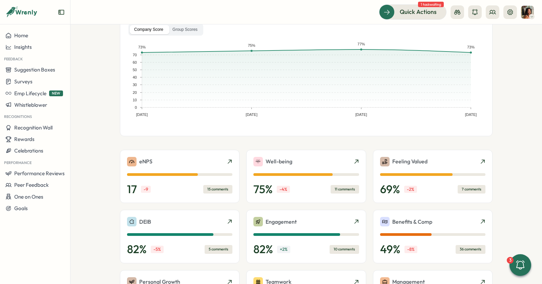
scroll to position [186, 0]
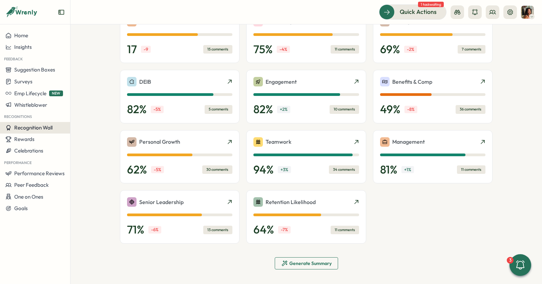
click at [35, 128] on span "Recognition Wall" at bounding box center [33, 127] width 38 height 6
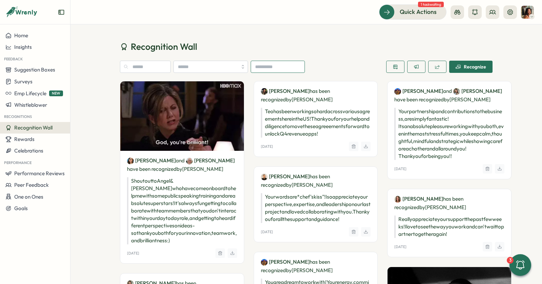
click at [274, 64] on input at bounding box center [278, 67] width 54 height 12
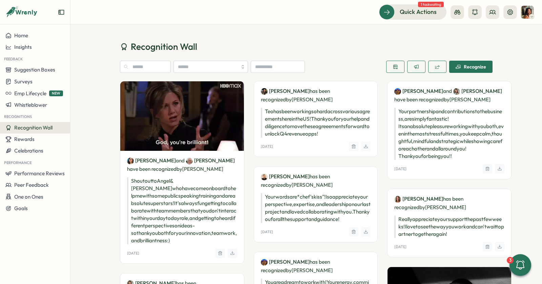
click at [265, 47] on h1 "Recognition Wall" at bounding box center [306, 47] width 372 height 12
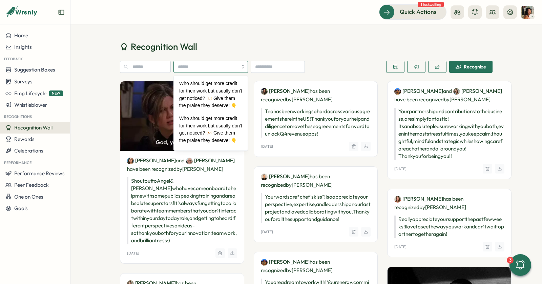
click at [189, 61] on input "search" at bounding box center [210, 67] width 74 height 12
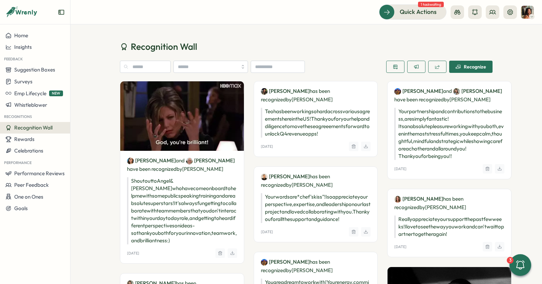
click at [194, 48] on span "Recognition Wall" at bounding box center [164, 47] width 66 height 12
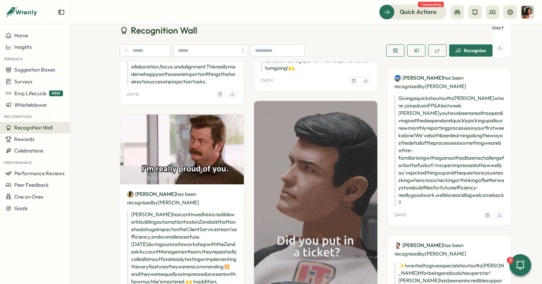
scroll to position [496, 0]
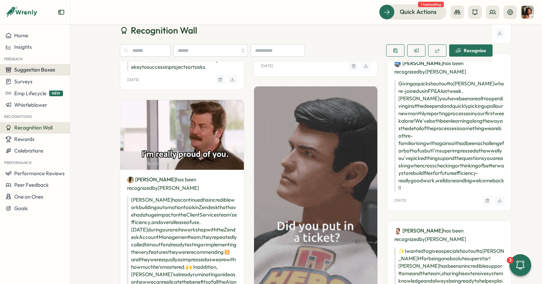
click at [30, 75] on button "Suggestion Boxes" at bounding box center [35, 70] width 70 height 12
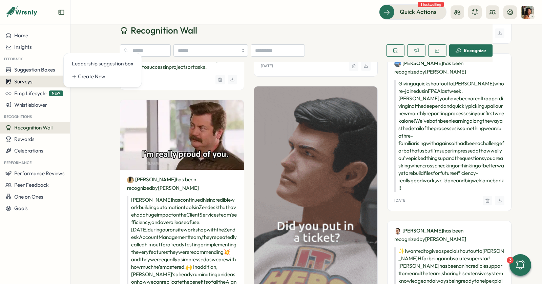
click at [27, 77] on button "Surveys" at bounding box center [35, 81] width 70 height 12
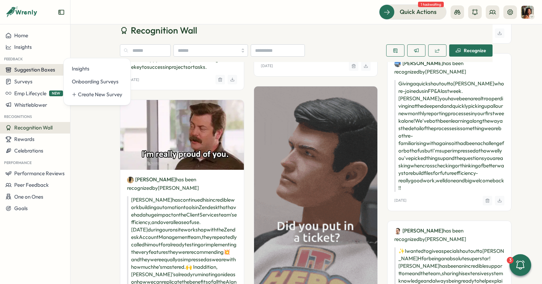
click at [29, 72] on span "Suggestion Boxes" at bounding box center [34, 69] width 41 height 6
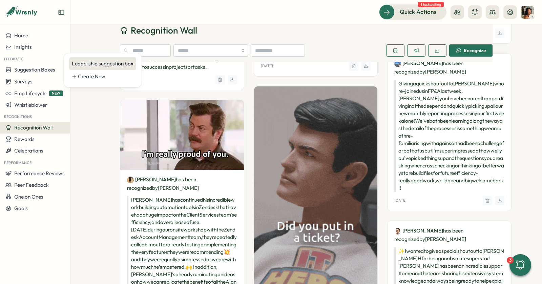
click at [91, 61] on div "Leadership suggestion box" at bounding box center [103, 63] width 62 height 7
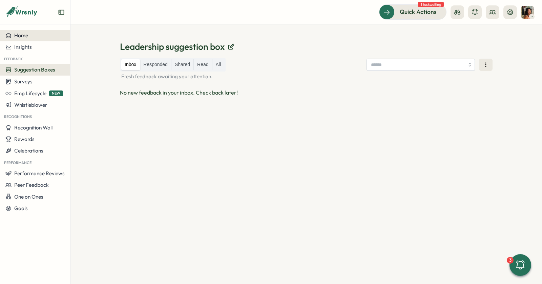
click at [31, 32] on div "Home" at bounding box center [34, 35] width 59 height 6
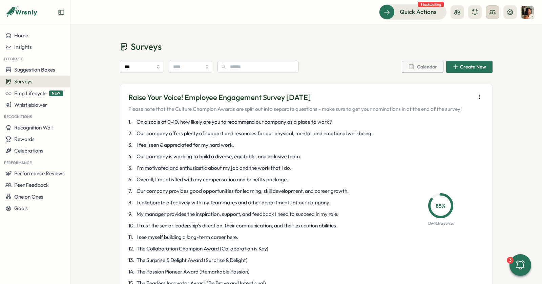
click at [488, 16] on button at bounding box center [492, 12] width 14 height 14
click at [481, 34] on div "Org Members" at bounding box center [492, 33] width 43 height 7
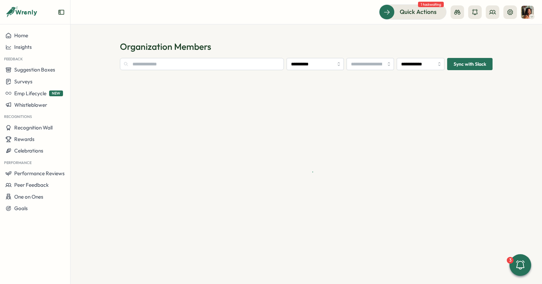
type input "**********"
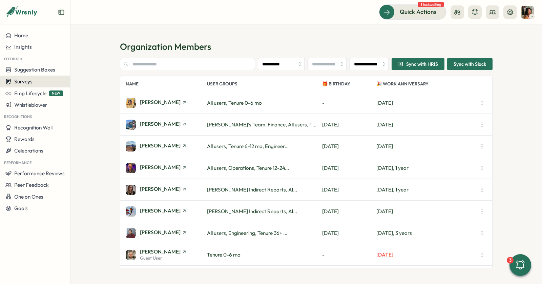
click at [40, 85] on button "Surveys" at bounding box center [35, 81] width 70 height 12
click at [79, 157] on section "**********" at bounding box center [305, 153] width 471 height 259
click at [30, 87] on button "Surveys" at bounding box center [35, 81] width 70 height 12
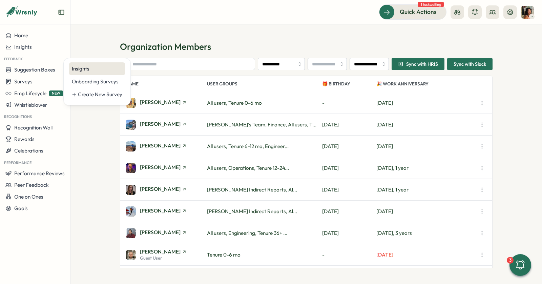
click at [77, 70] on div "Insights" at bounding box center [97, 68] width 50 height 7
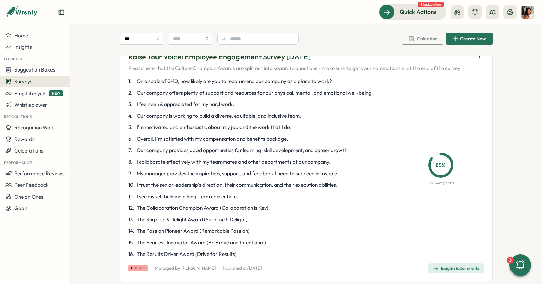
scroll to position [59, 0]
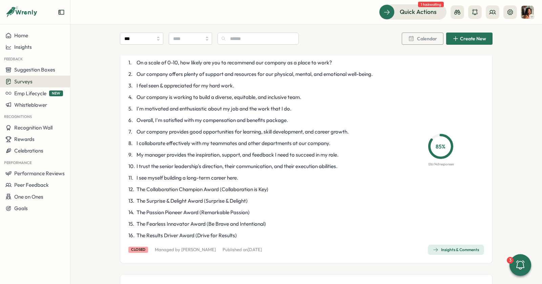
click at [442, 248] on div "Insights & Comments" at bounding box center [456, 249] width 46 height 5
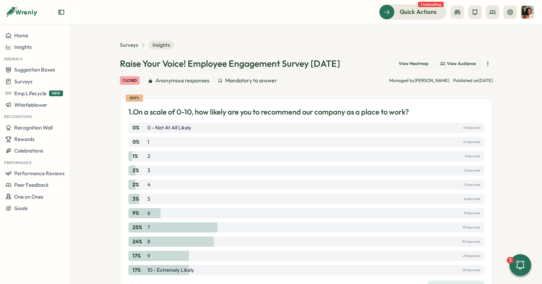
click at [485, 60] on button "button" at bounding box center [487, 63] width 9 height 9
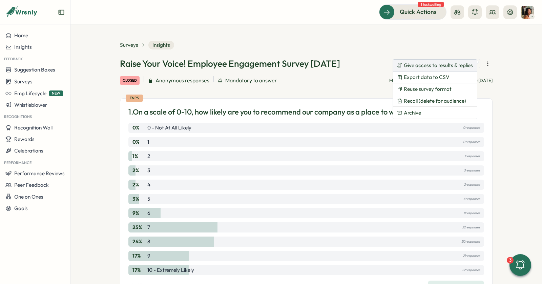
click at [447, 65] on span "Give access to results & replies" at bounding box center [438, 65] width 69 height 6
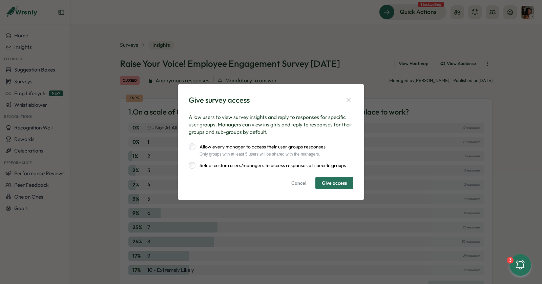
click at [228, 166] on label "Select custom users/managers to access responses of specific groups" at bounding box center [270, 165] width 150 height 7
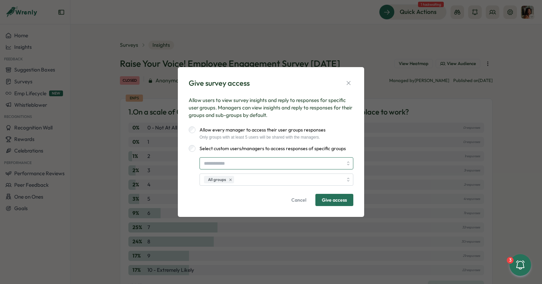
click at [225, 165] on input "search" at bounding box center [273, 163] width 139 height 12
type input "*****"
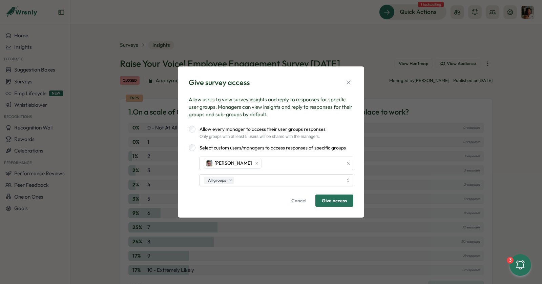
click at [318, 127] on label "Allow every manager to access their user groups responses" at bounding box center [260, 129] width 130 height 7
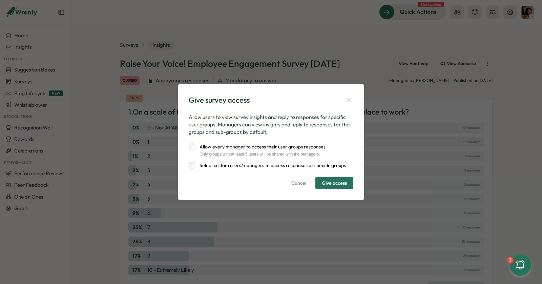
click at [286, 170] on div "Allow users to view survey insights and reply to responses for specific user gr…" at bounding box center [271, 150] width 165 height 75
click at [286, 169] on div "Allow users to view survey insights and reply to responses for specific user gr…" at bounding box center [271, 150] width 165 height 75
click at [278, 165] on label "Select custom users/managers to access responses of specific groups" at bounding box center [270, 165] width 150 height 7
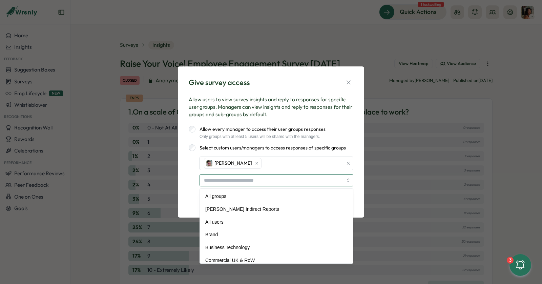
click at [229, 179] on input "search" at bounding box center [273, 180] width 139 height 12
click at [348, 179] on div at bounding box center [276, 180] width 154 height 12
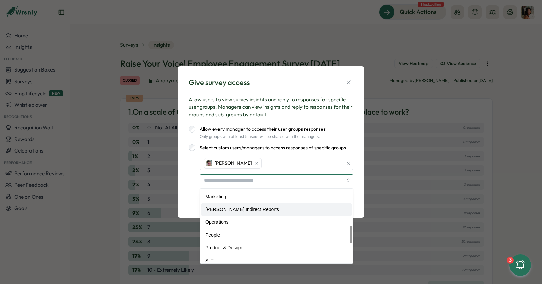
scroll to position [175, 0]
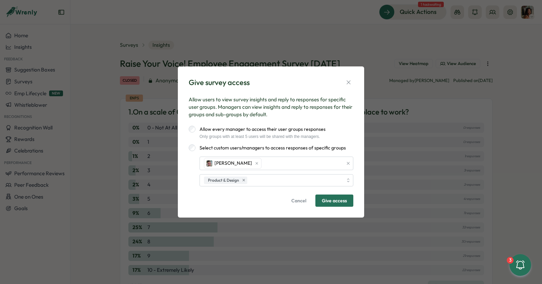
click at [290, 129] on label "Allow every manager to access their user groups responses" at bounding box center [260, 129] width 130 height 7
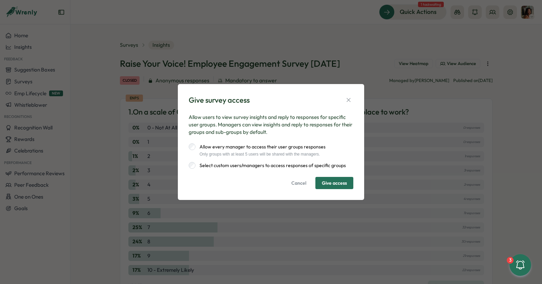
click at [266, 166] on label "Select custom users/managers to access responses of specific groups" at bounding box center [270, 165] width 150 height 7
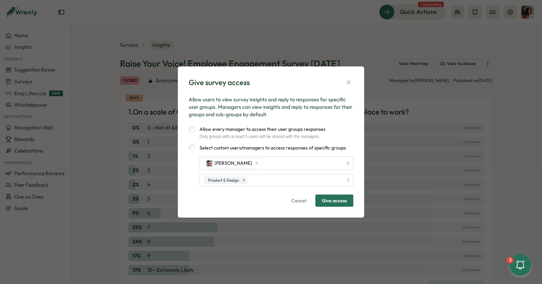
click at [330, 201] on span "Give access" at bounding box center [334, 201] width 25 height 12
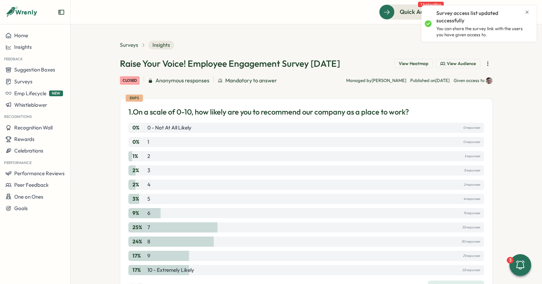
click at [528, 11] on icon "Close notification" at bounding box center [526, 11] width 5 height 5
